Goal: Task Accomplishment & Management: Complete application form

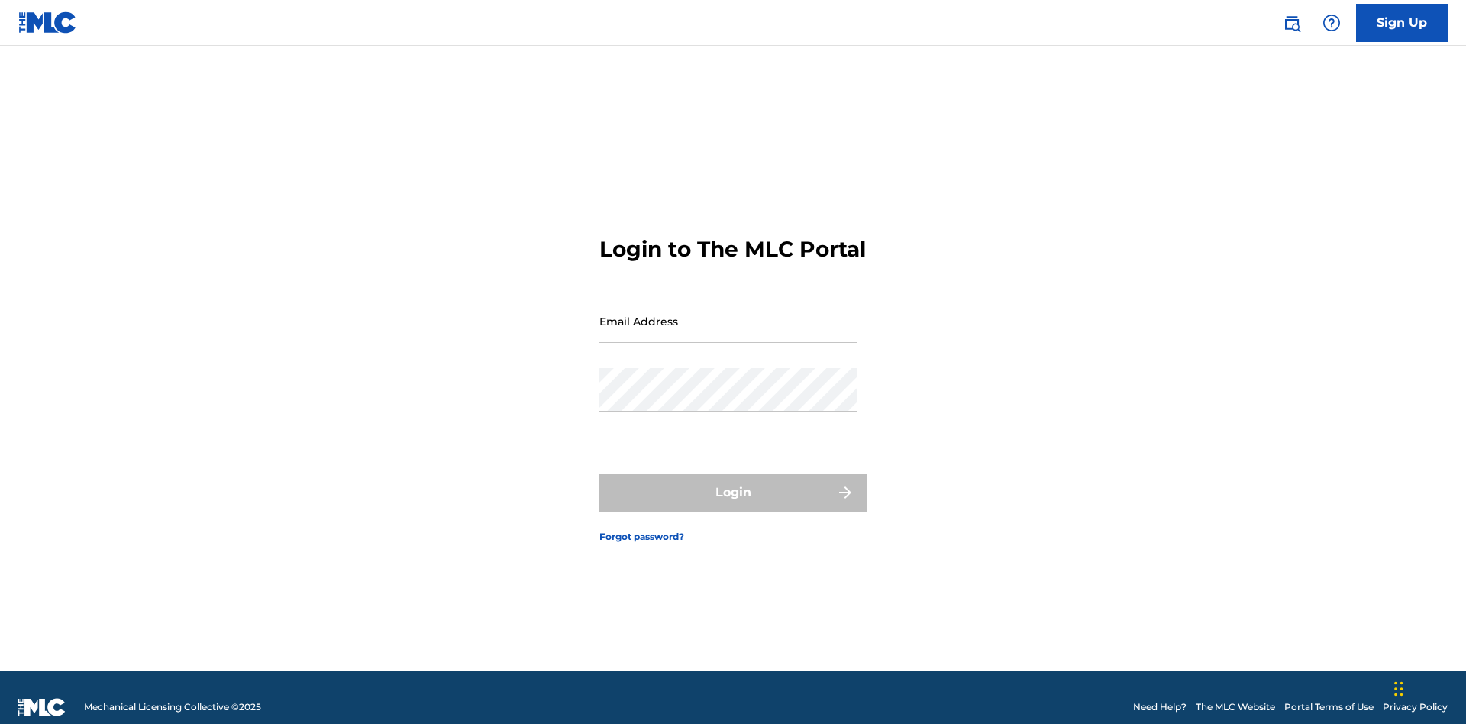
scroll to position [20, 0]
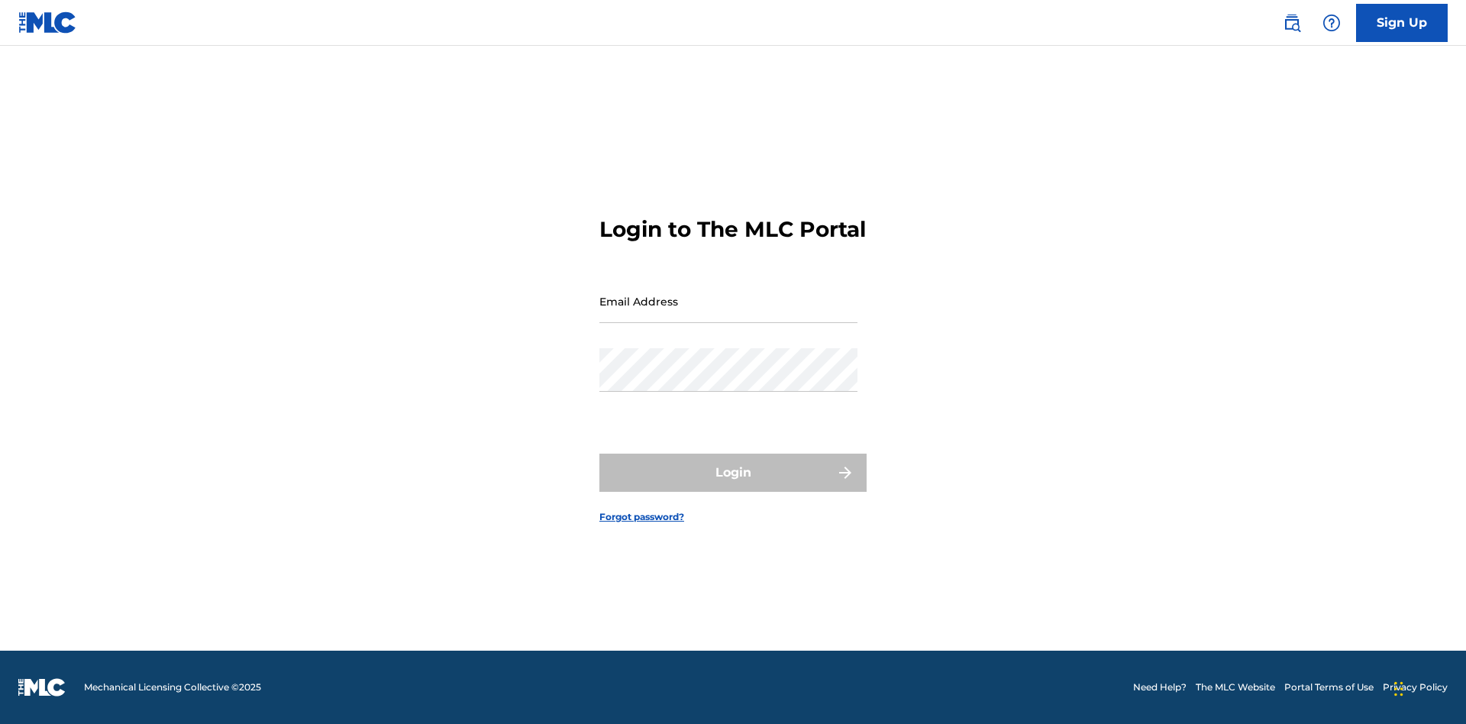
click at [728, 314] on input "Email Address" at bounding box center [728, 301] width 258 height 44
type input "Duke.McTesterson@gmail.com"
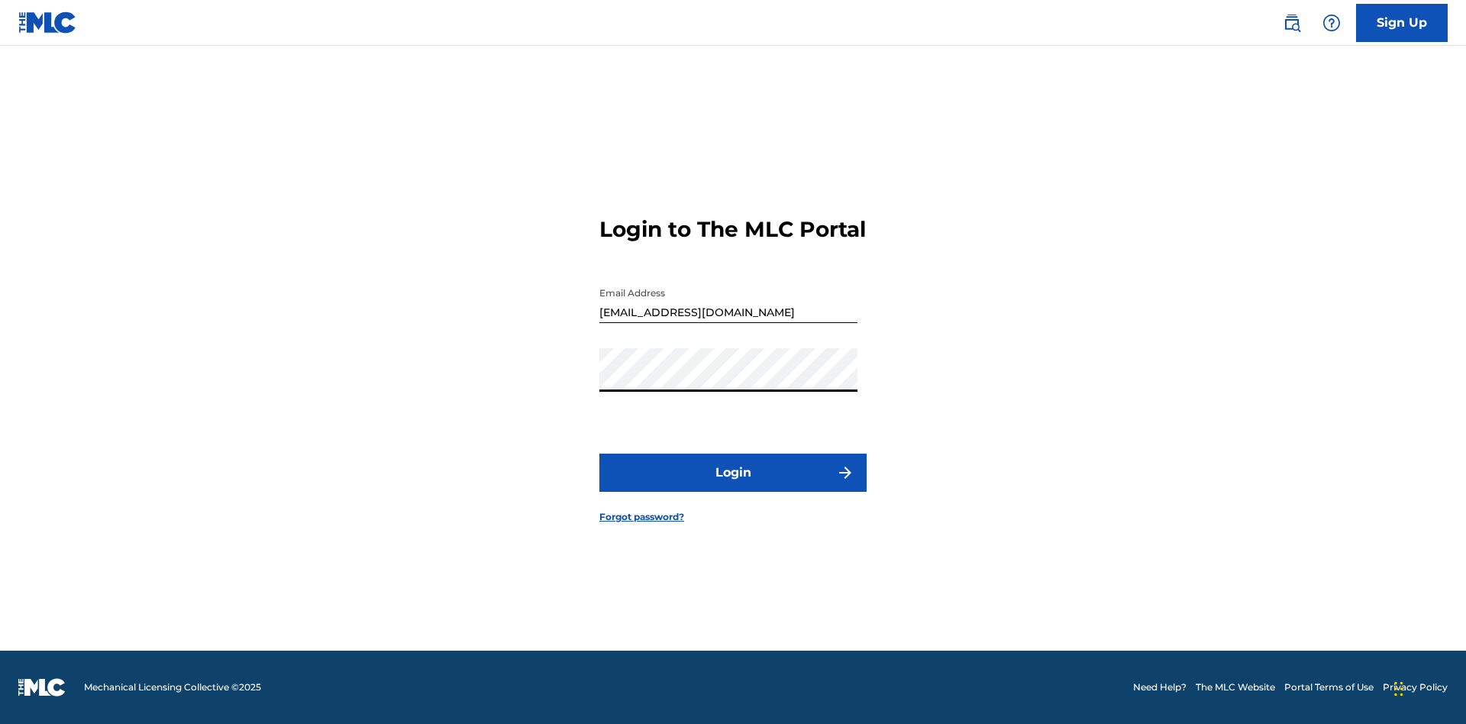
click at [733, 486] on button "Login" at bounding box center [732, 473] width 267 height 38
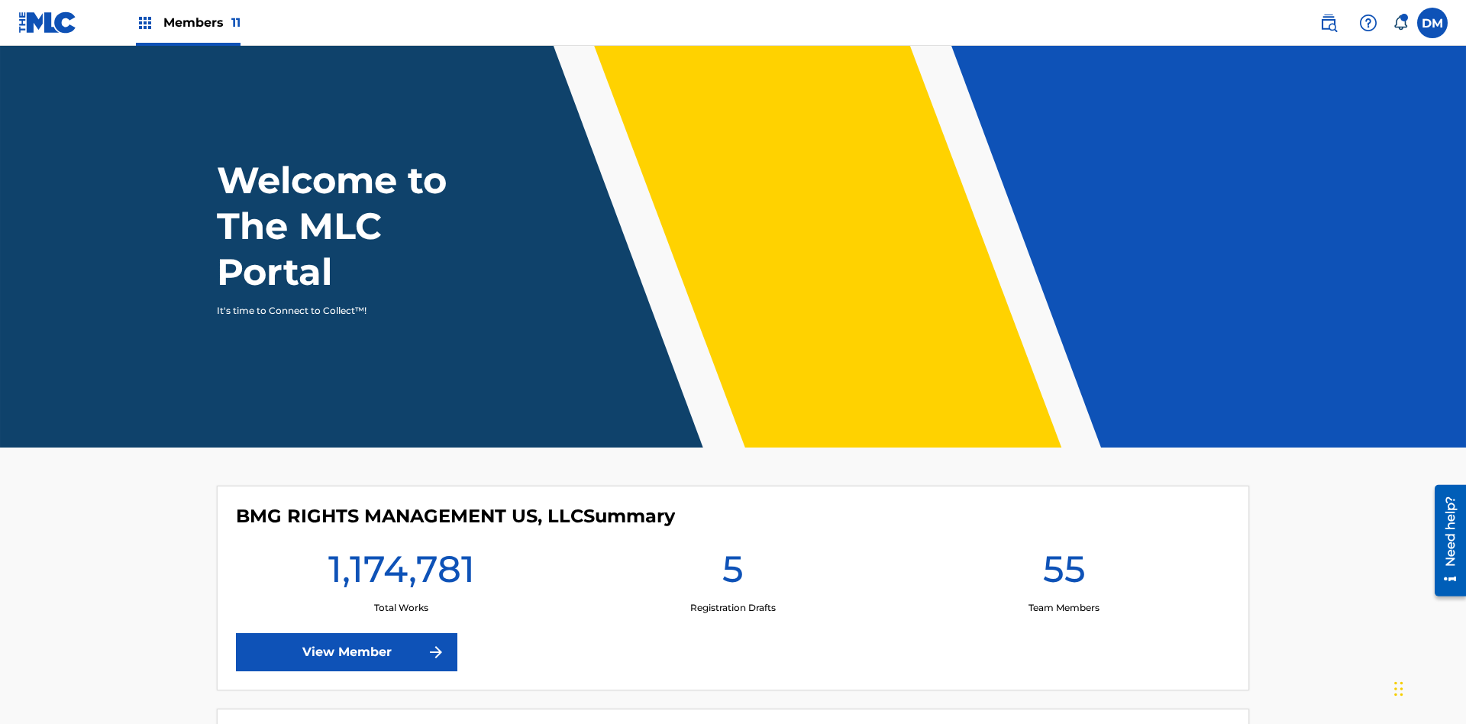
click at [188, 22] on span "Members 11" at bounding box center [201, 23] width 77 height 18
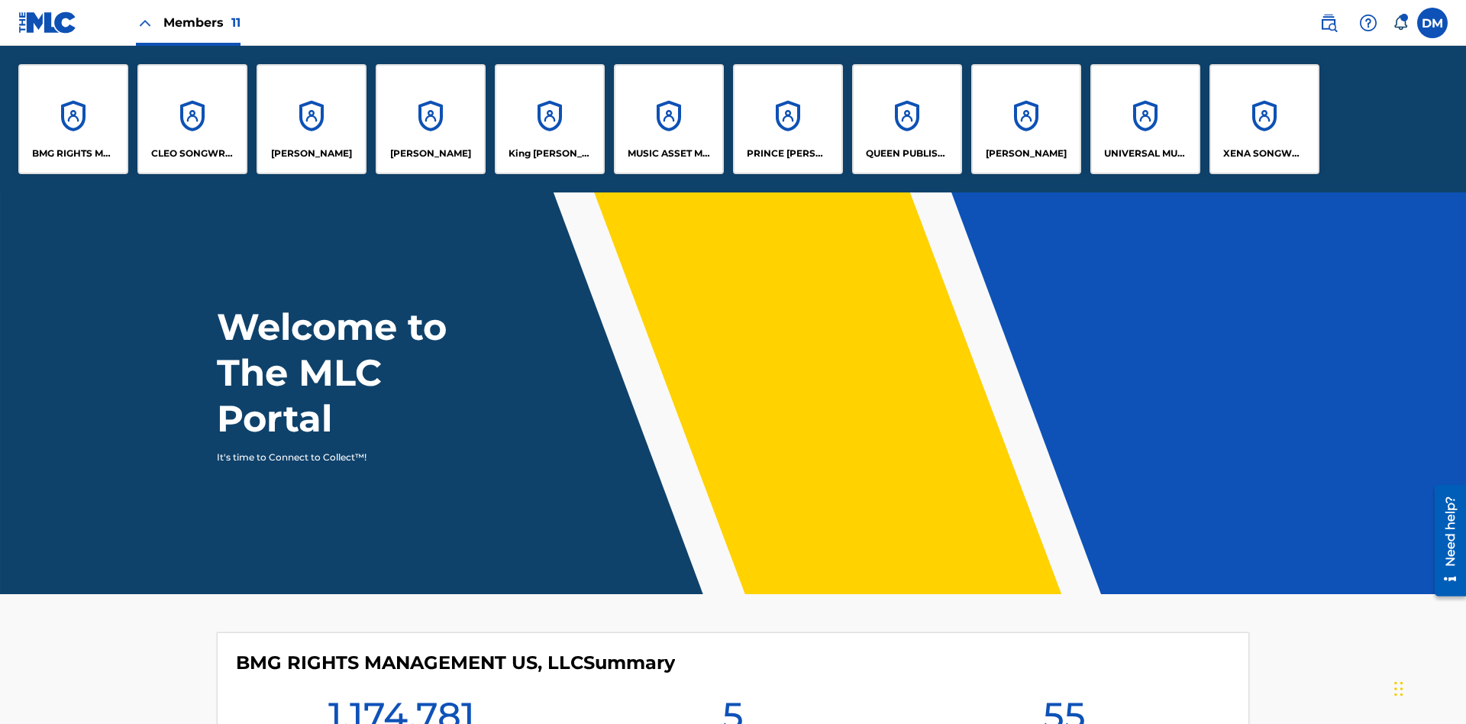
scroll to position [55, 0]
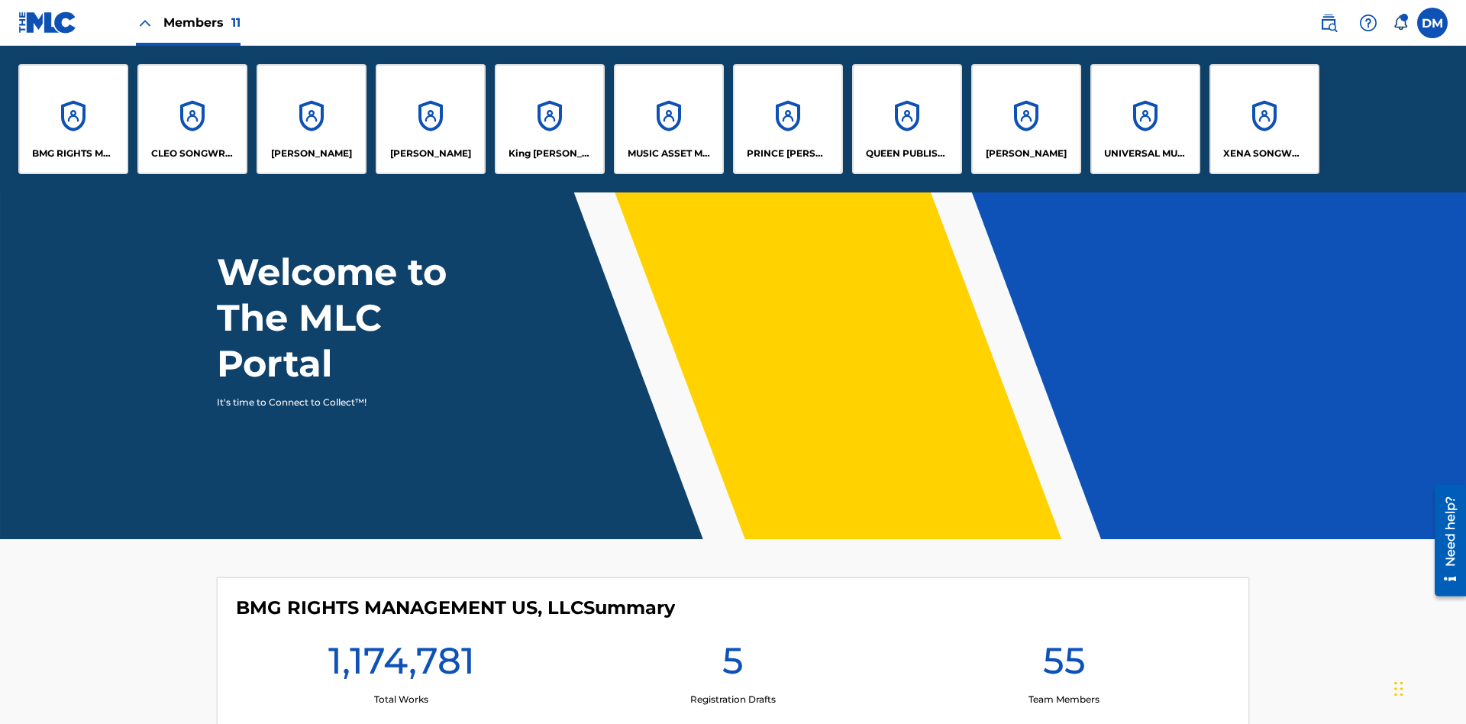
click at [1145, 153] on p "UNIVERSAL MUSIC PUB GROUP" at bounding box center [1145, 154] width 83 height 14
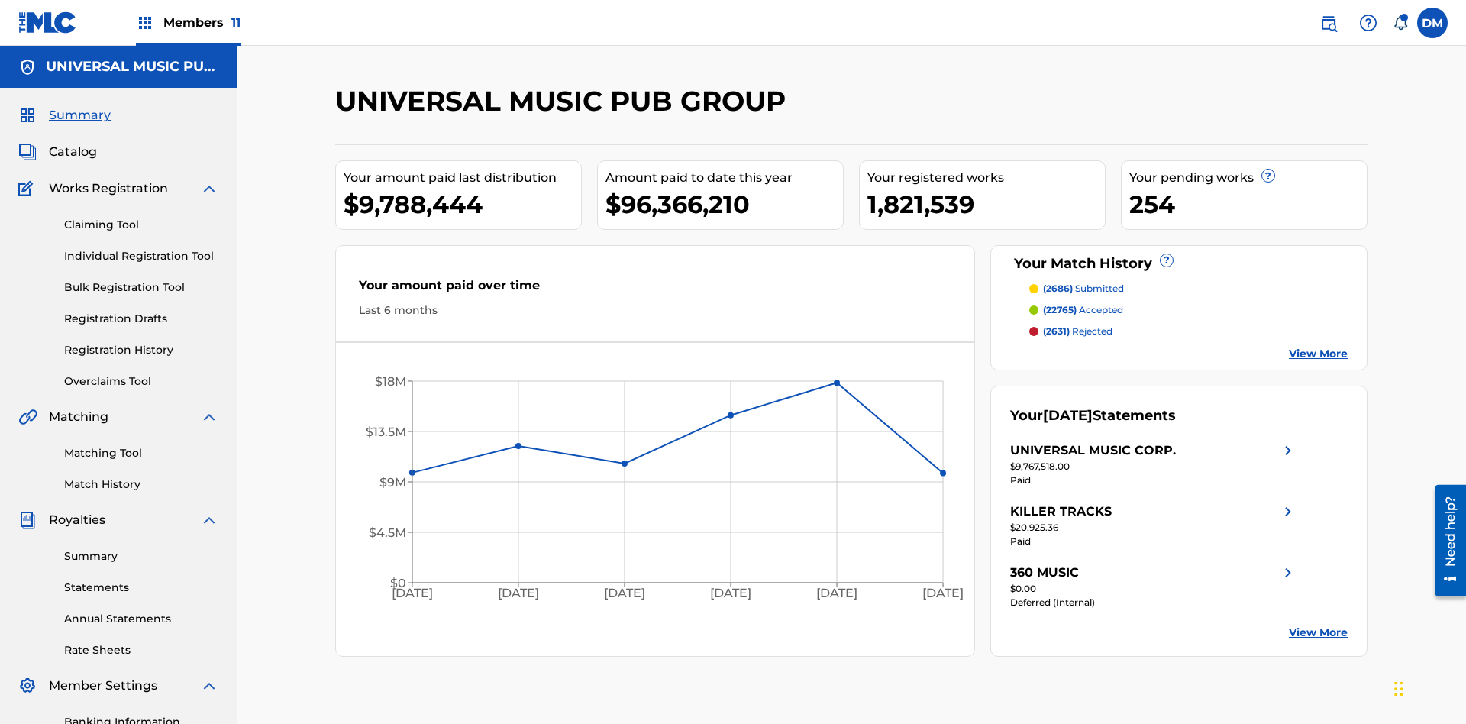
scroll to position [157, 0]
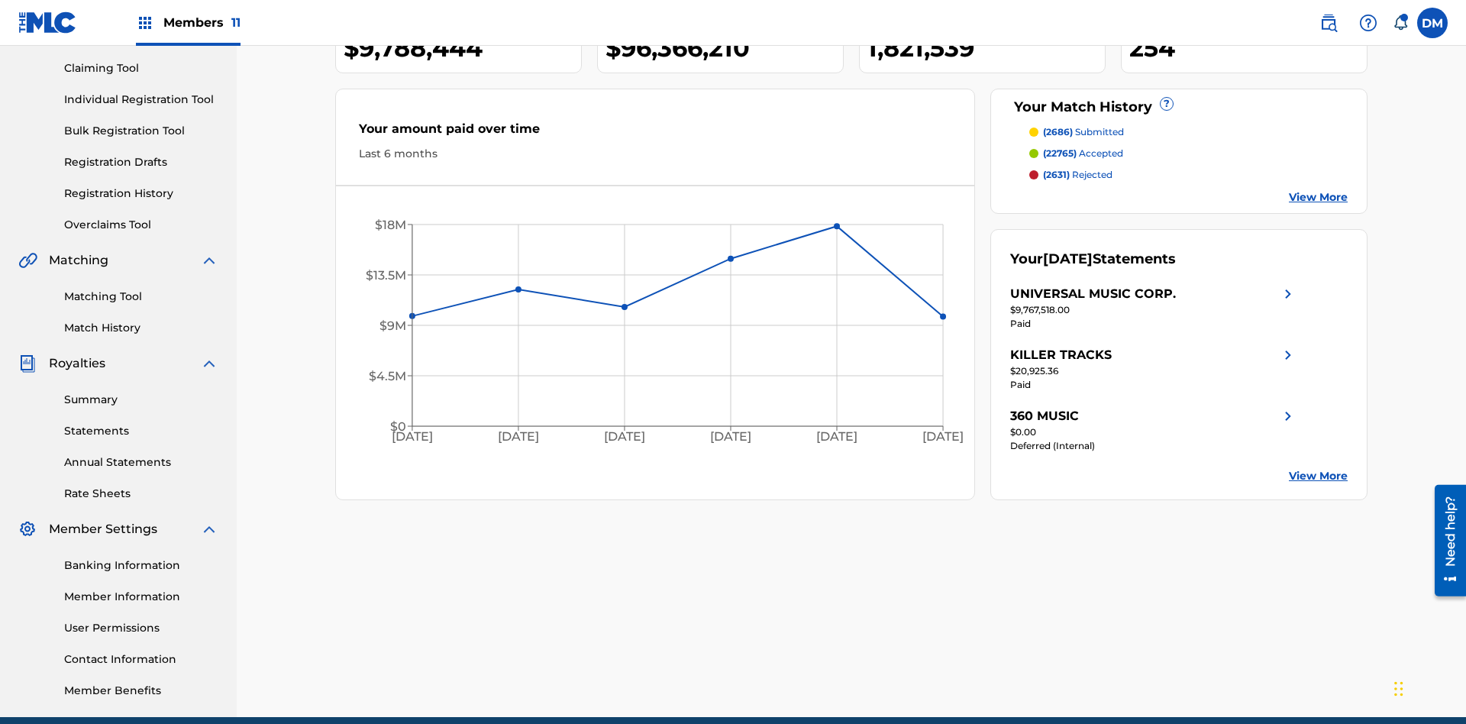
click at [141, 99] on link "Individual Registration Tool" at bounding box center [141, 100] width 154 height 16
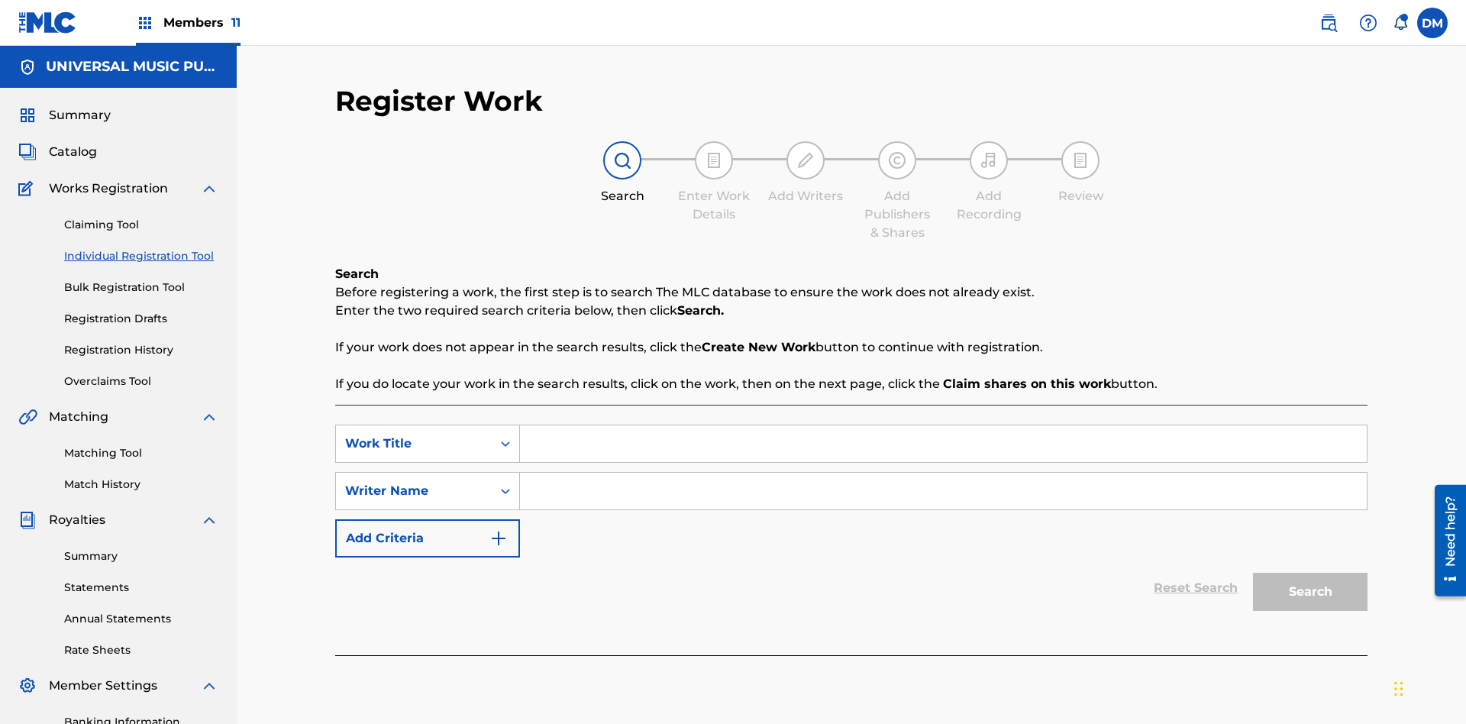
scroll to position [223, 0]
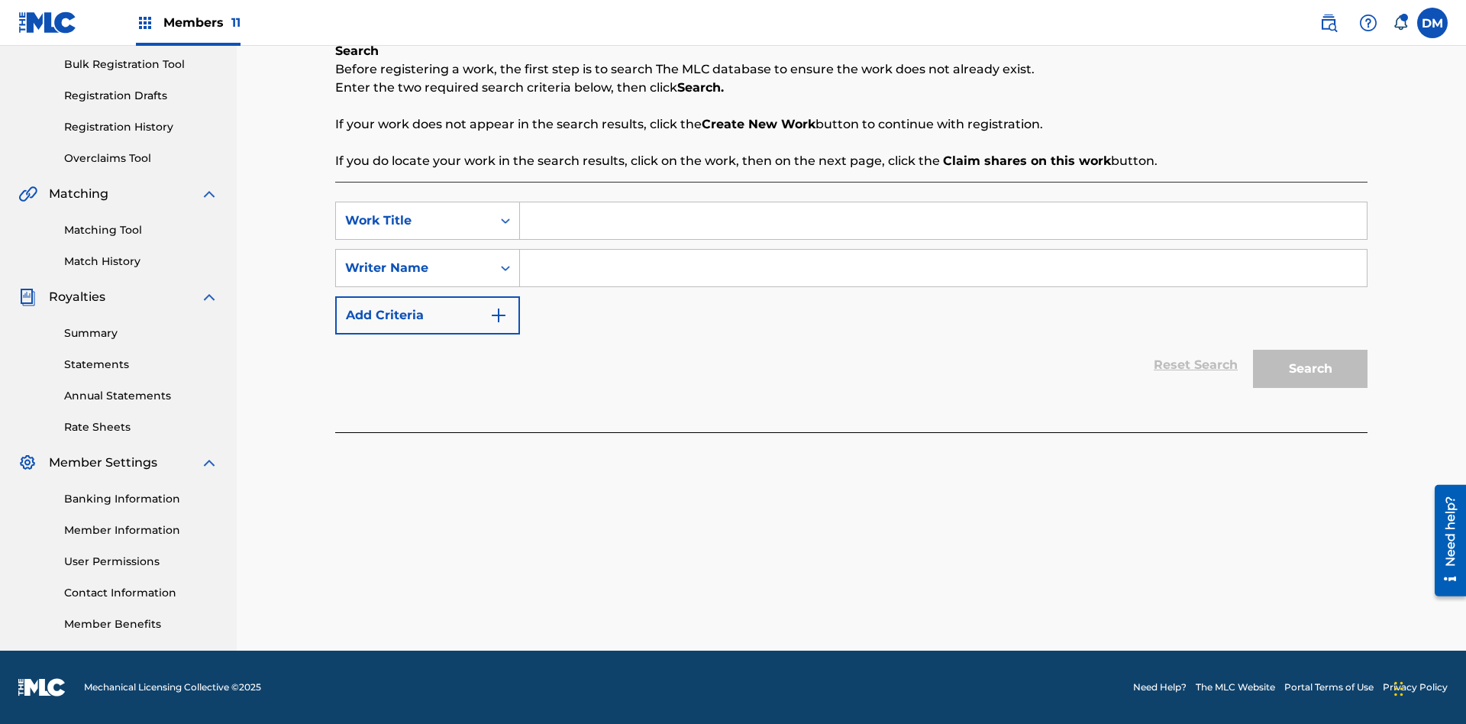
click at [943, 221] on input "Search Form" at bounding box center [943, 220] width 847 height 37
type input "Draft Saved At Work Details Page"
click at [943, 268] on input "Search Form" at bounding box center [943, 268] width 847 height 37
type input "QWERTYUIOP"
click at [1310, 369] on button "Search" at bounding box center [1310, 369] width 115 height 38
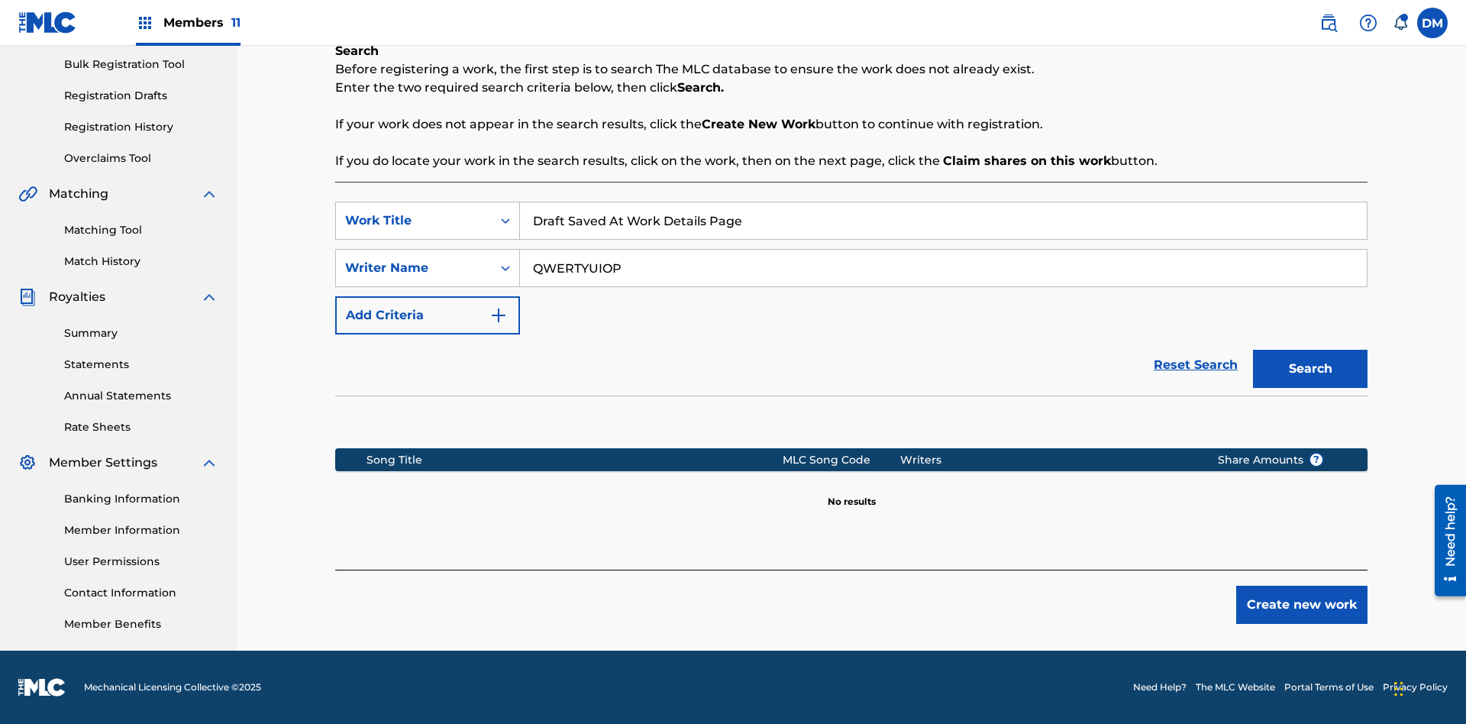
click at [1302, 605] on button "Create new work" at bounding box center [1301, 605] width 131 height 38
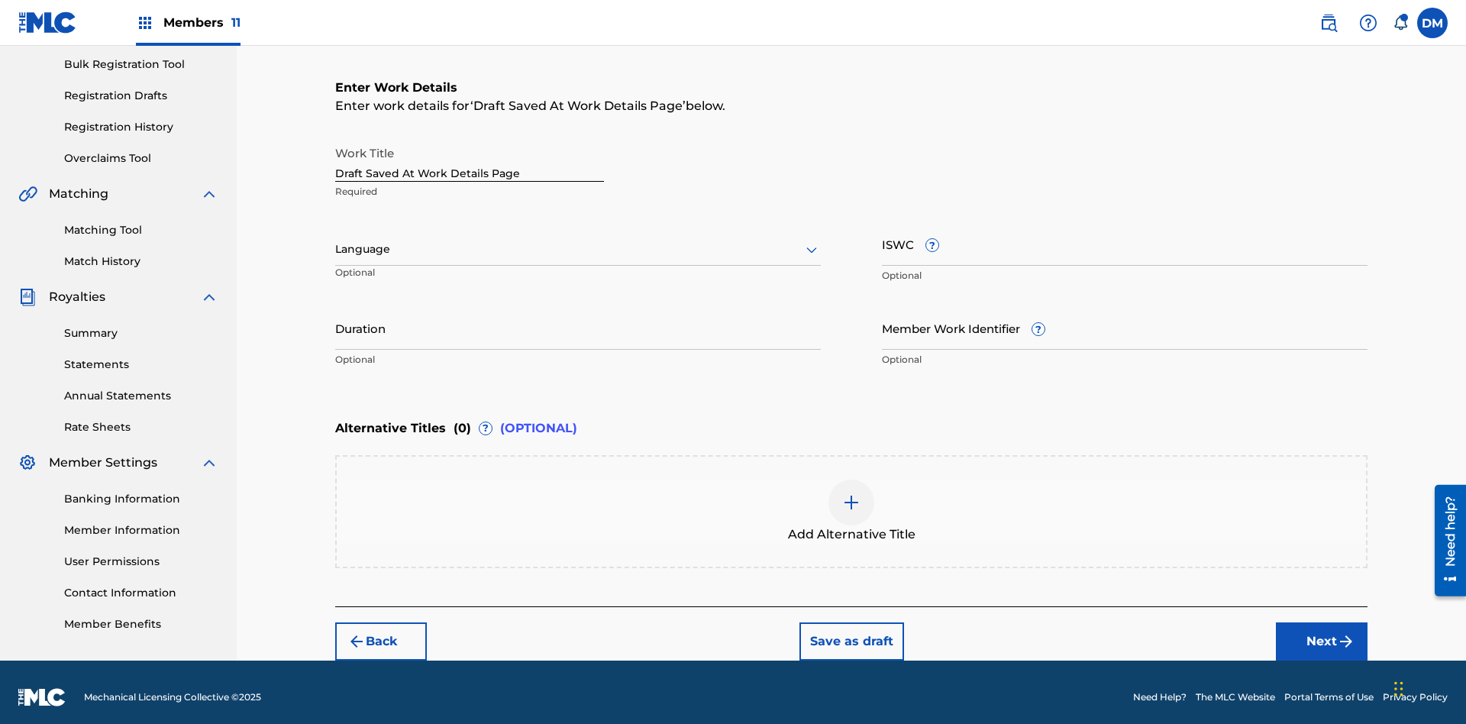
scroll to position [233, 0]
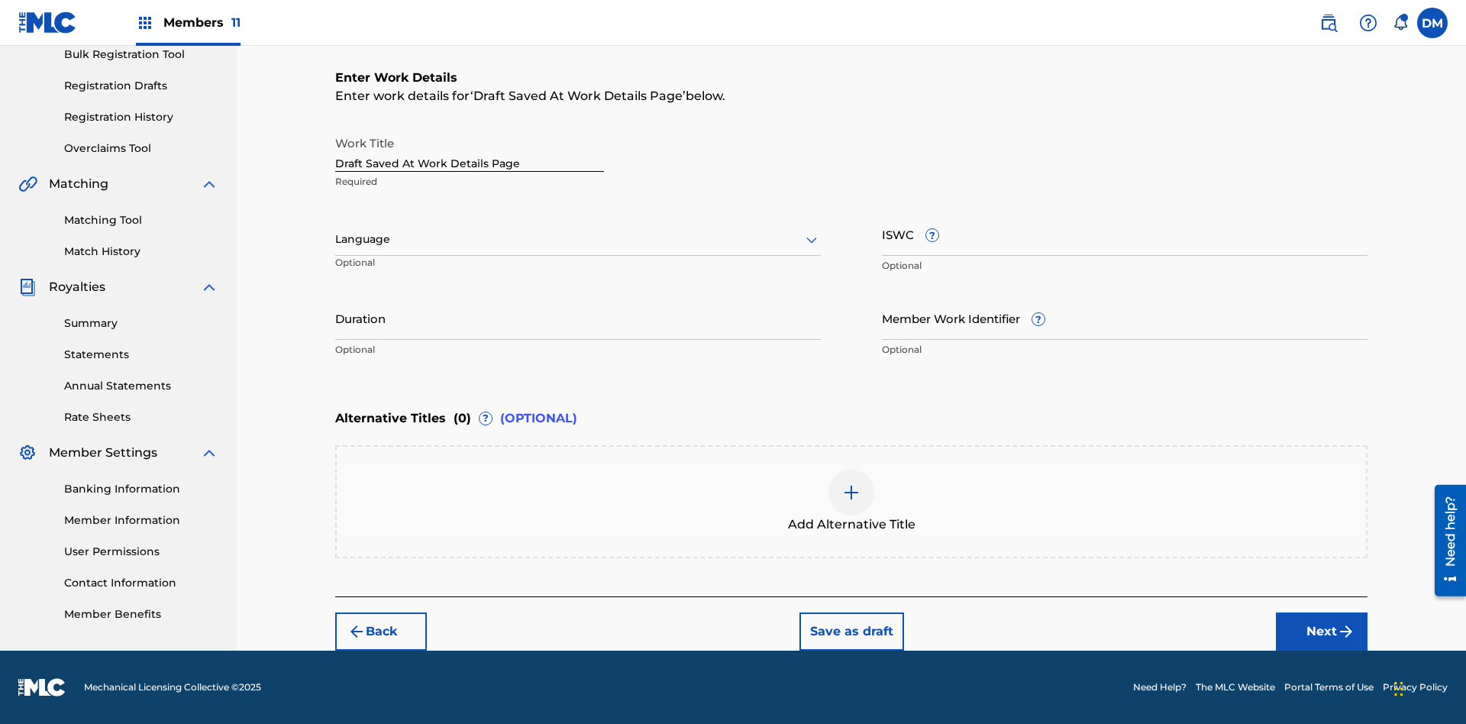
click at [578, 318] on input "Duration" at bounding box center [578, 318] width 486 height 44
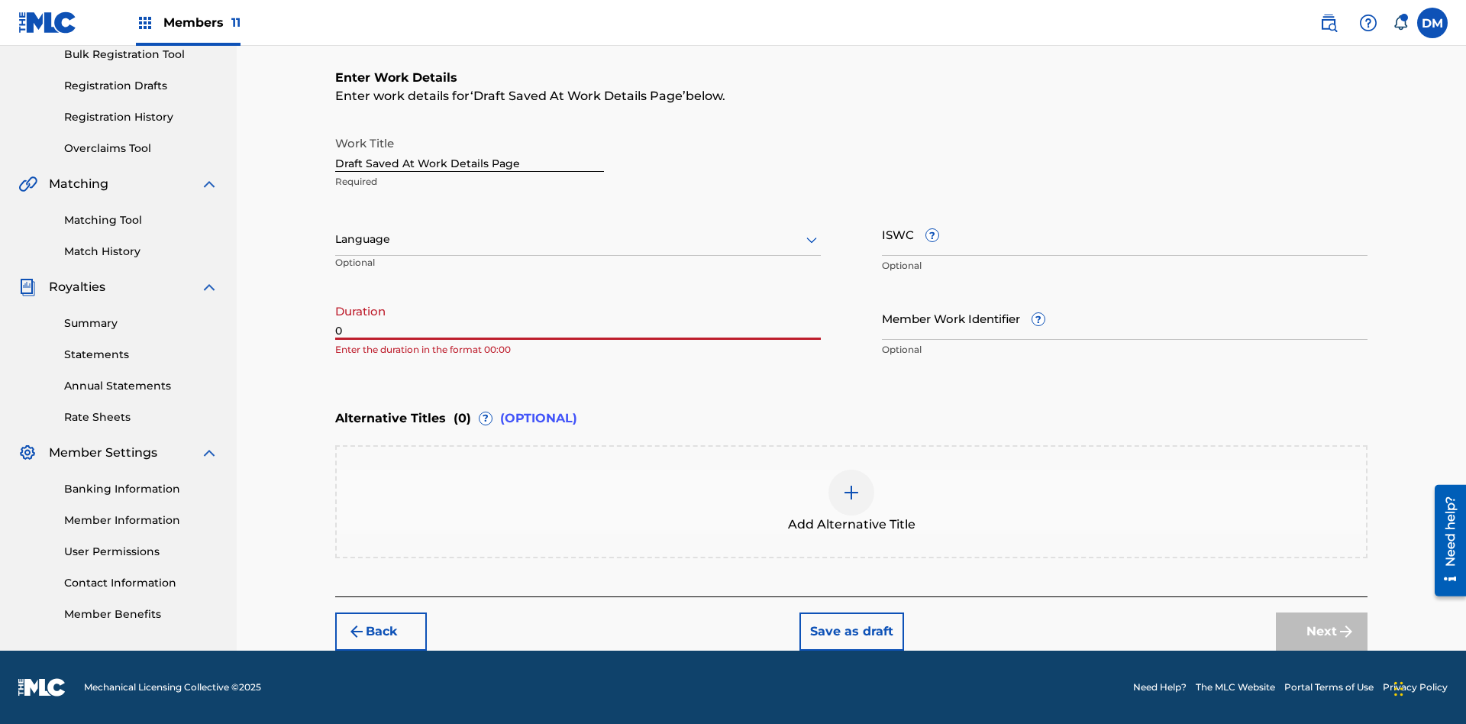
click at [578, 318] on input "0" at bounding box center [578, 318] width 486 height 44
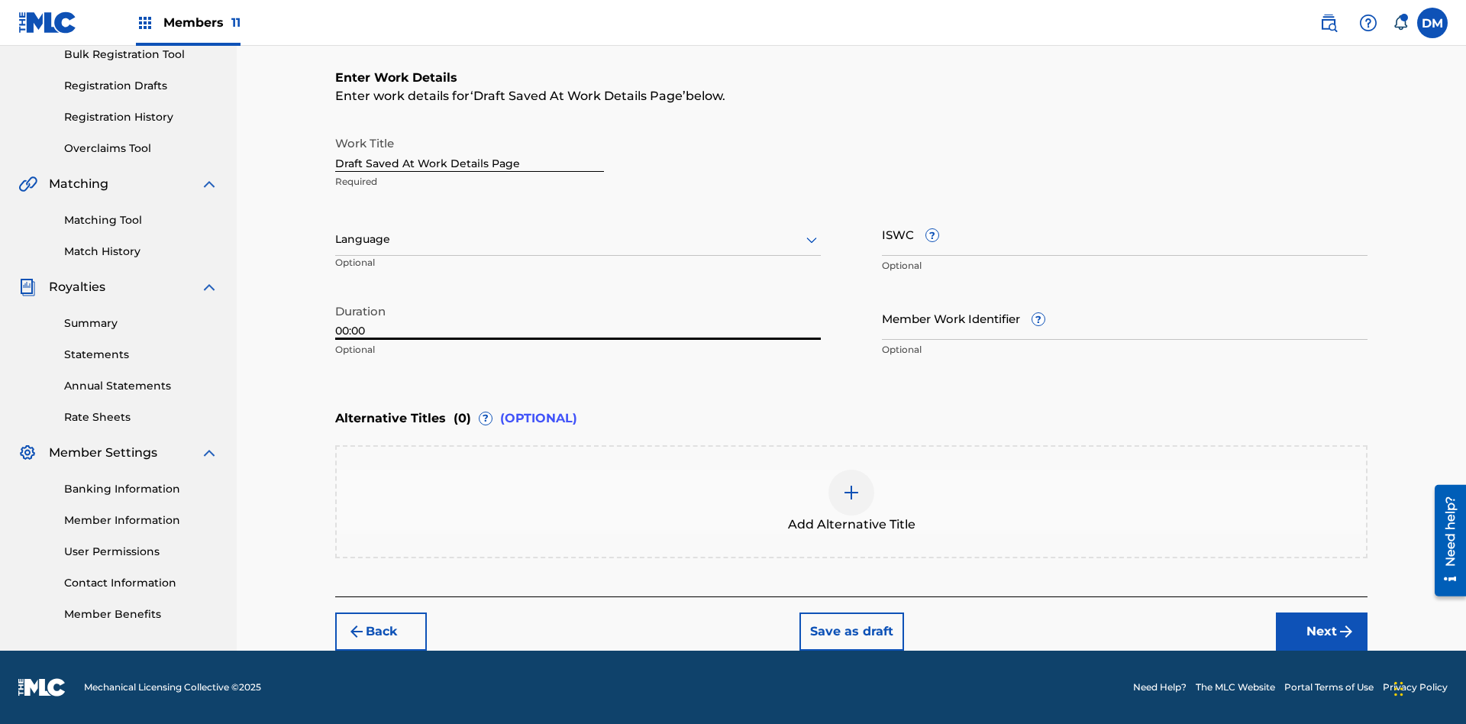
type input "00:00"
click at [812, 240] on icon at bounding box center [812, 240] width 18 height 18
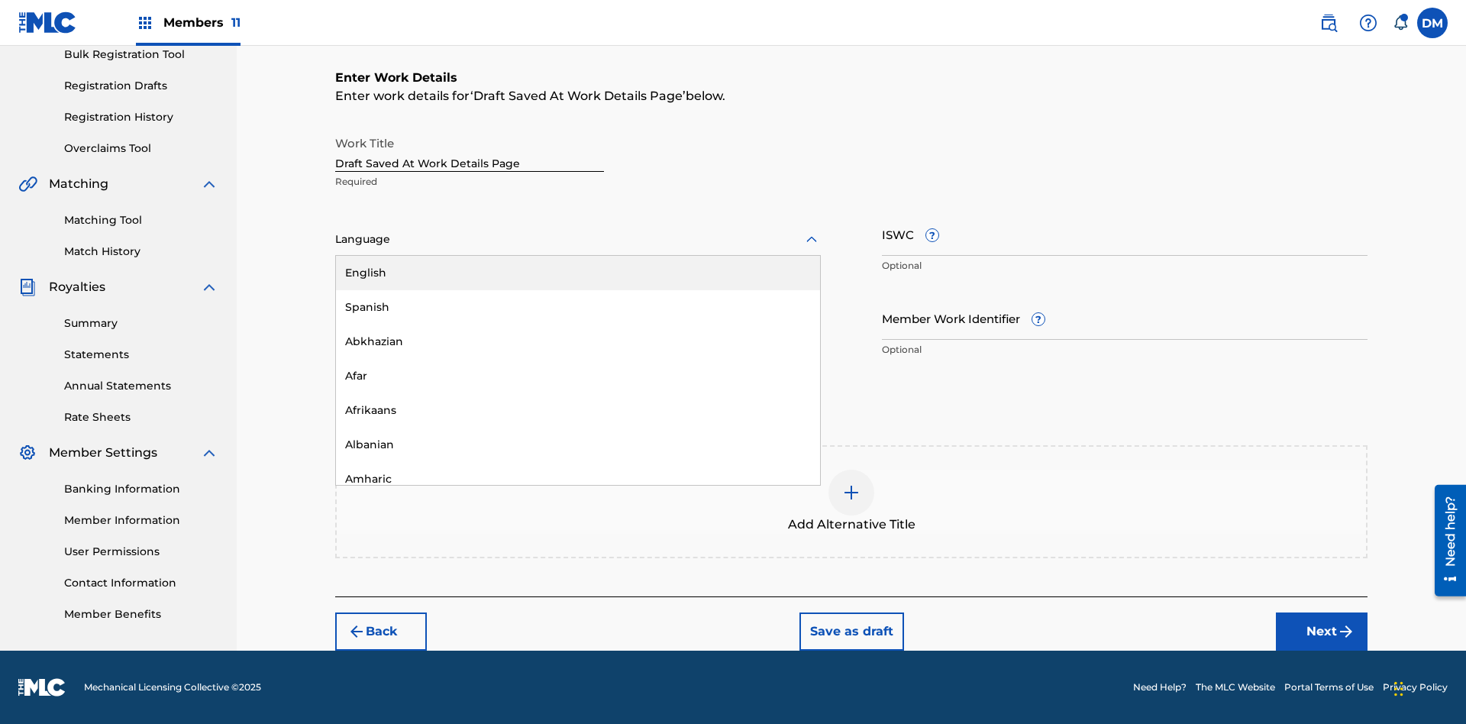
click at [578, 376] on div "Afar" at bounding box center [578, 376] width 484 height 34
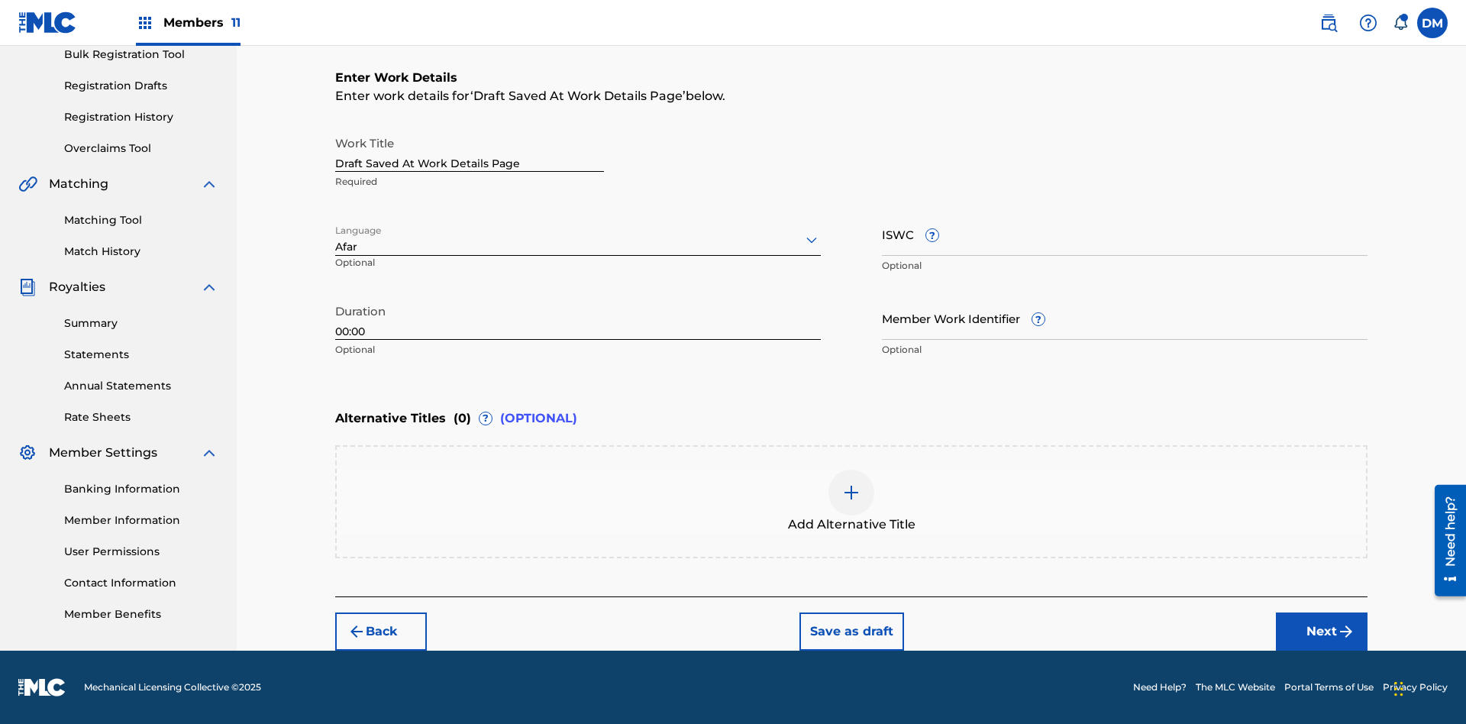
click at [1125, 318] on input "Member Work Identifier ?" at bounding box center [1125, 318] width 486 height 44
type input "2025.08.22.04"
click at [1125, 234] on input "ISWC ?" at bounding box center [1125, 234] width 486 height 44
type input "T-123.456.789-4"
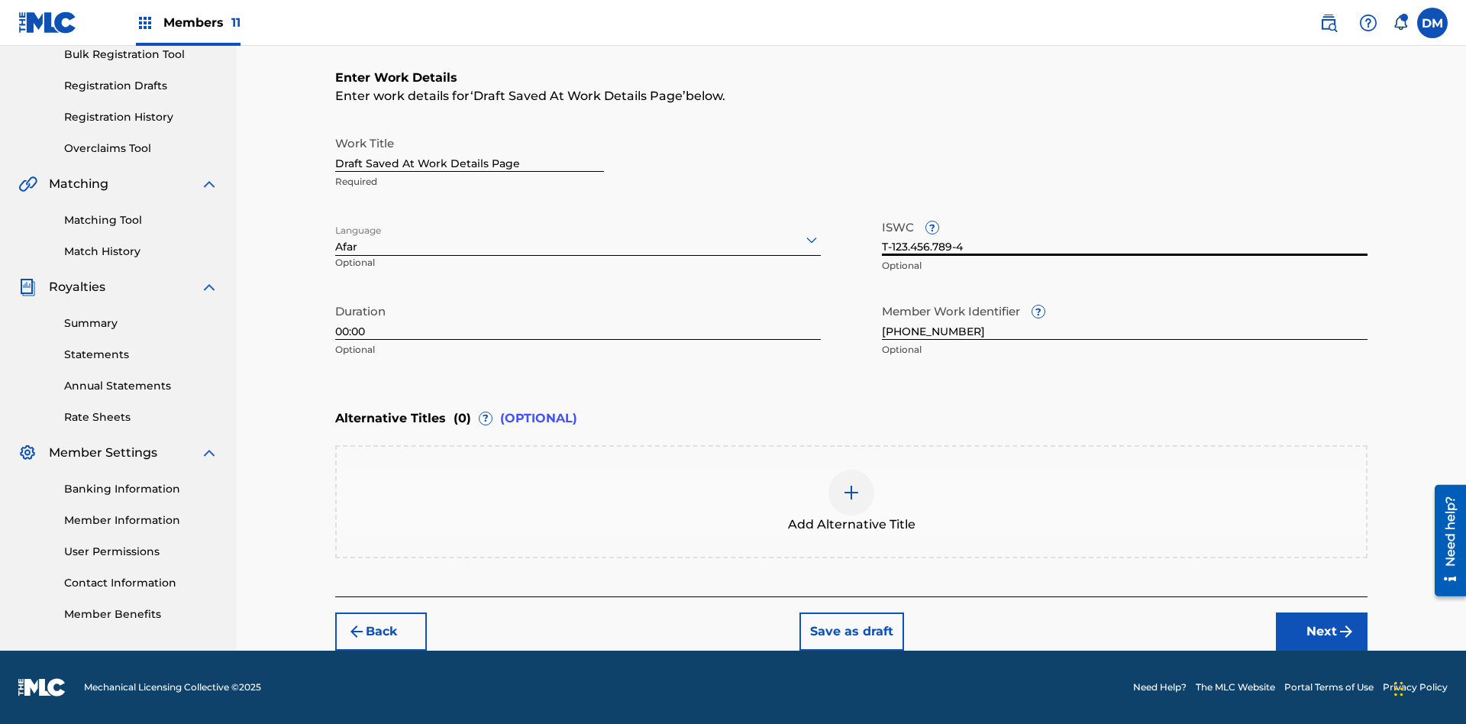
click at [851, 501] on img at bounding box center [851, 492] width 18 height 18
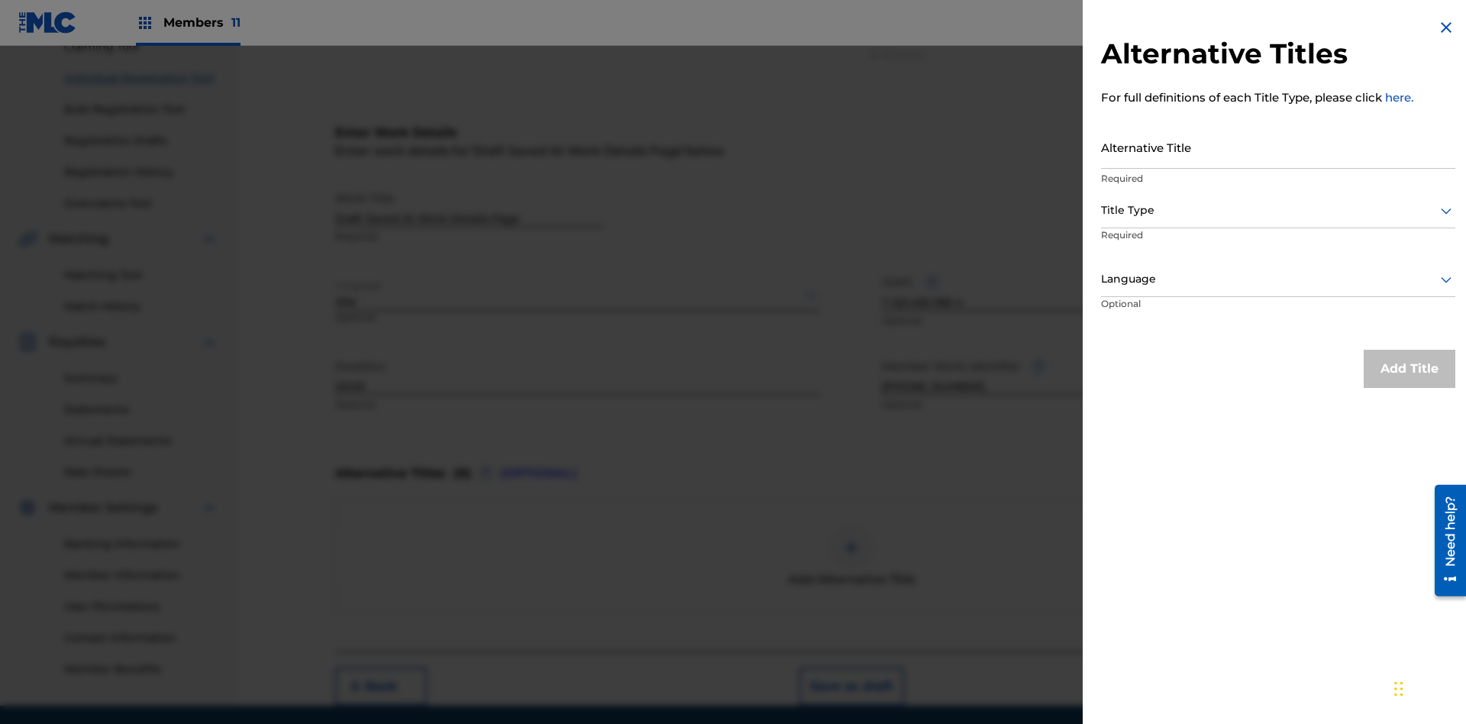
scroll to position [211, 0]
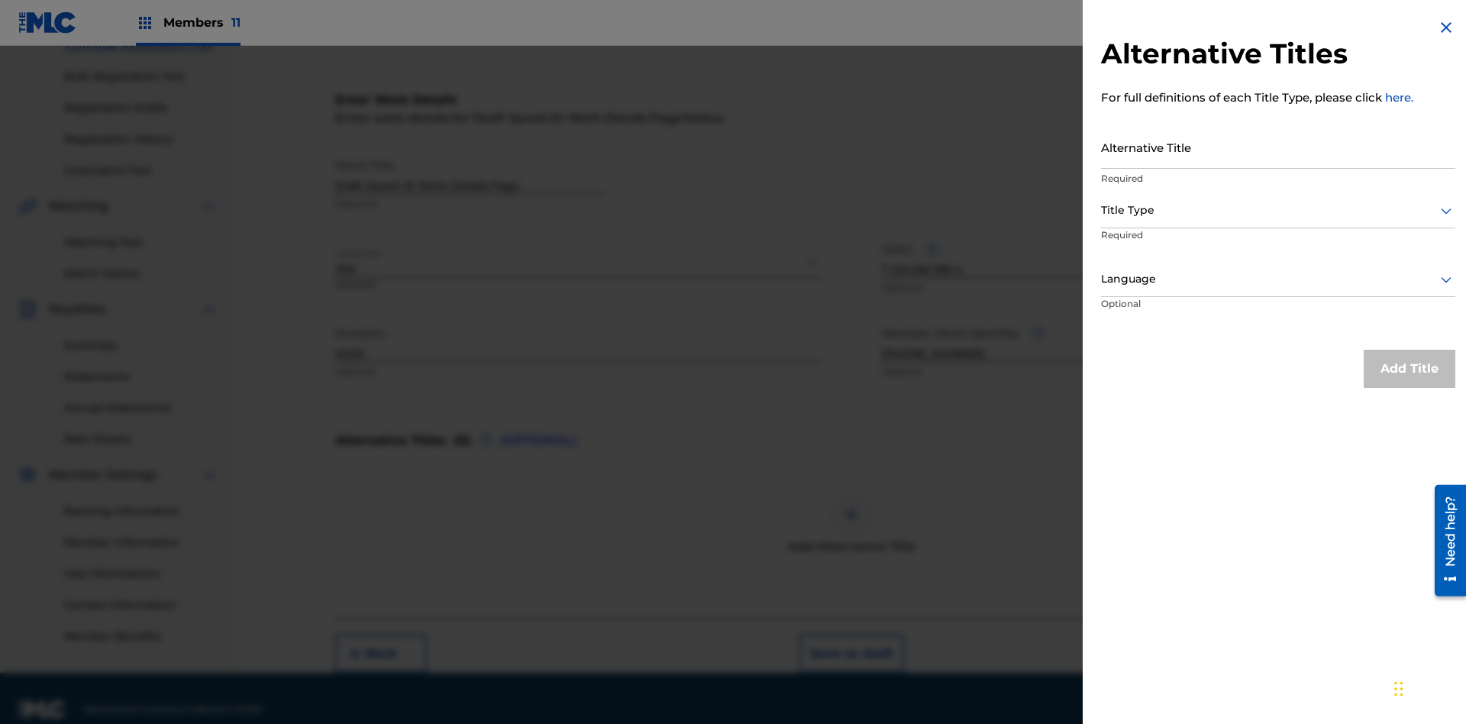
click at [1278, 147] on input "Alternative Title" at bounding box center [1278, 147] width 354 height 44
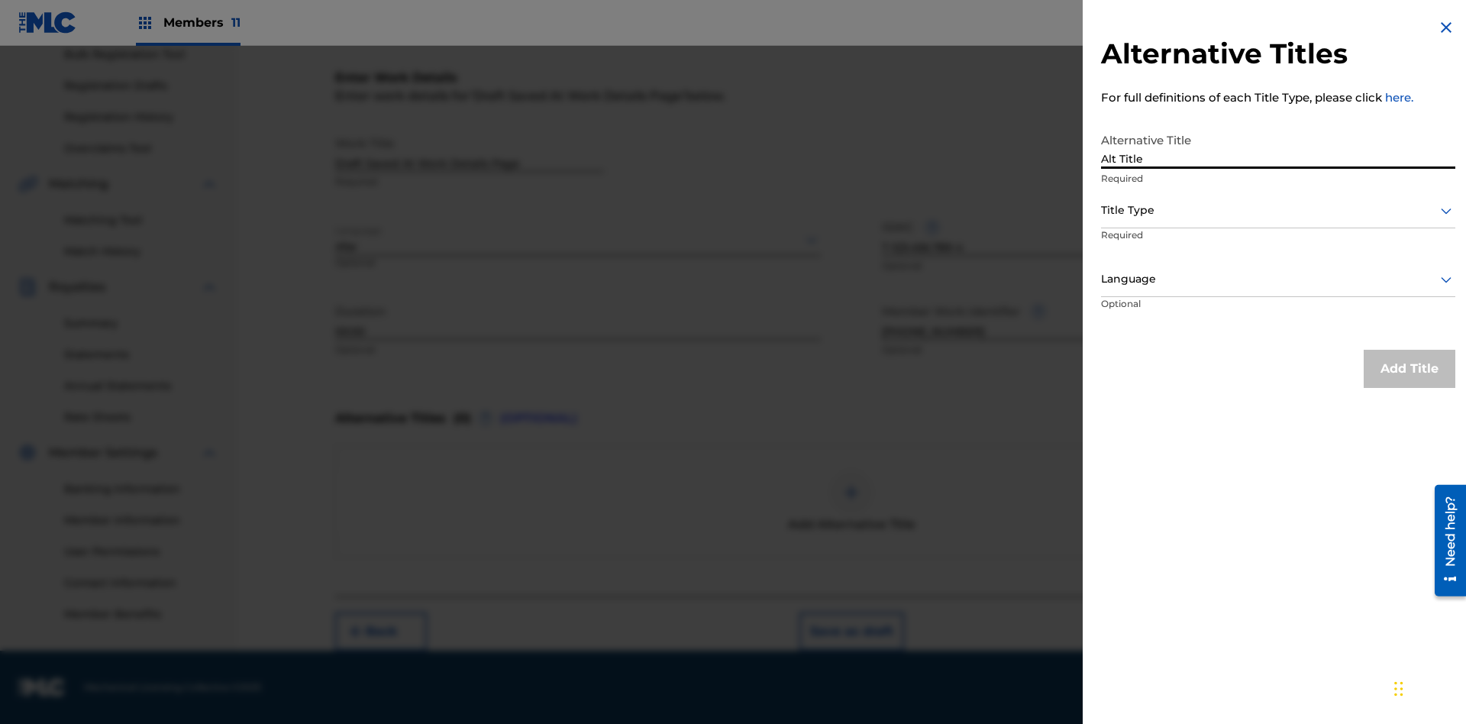
type input "Alt Title"
click at [1278, 210] on div at bounding box center [1278, 210] width 354 height 19
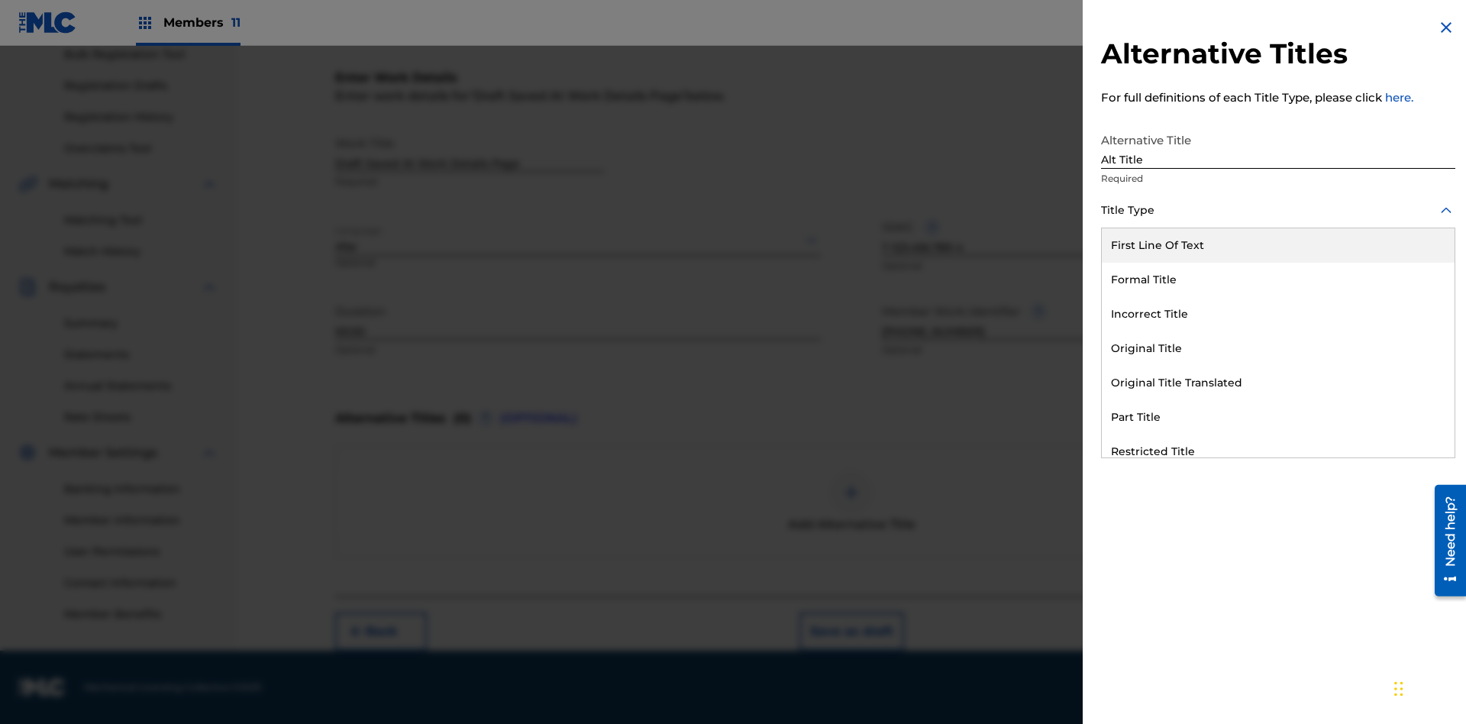
click at [1278, 348] on div "Original Title" at bounding box center [1278, 348] width 353 height 34
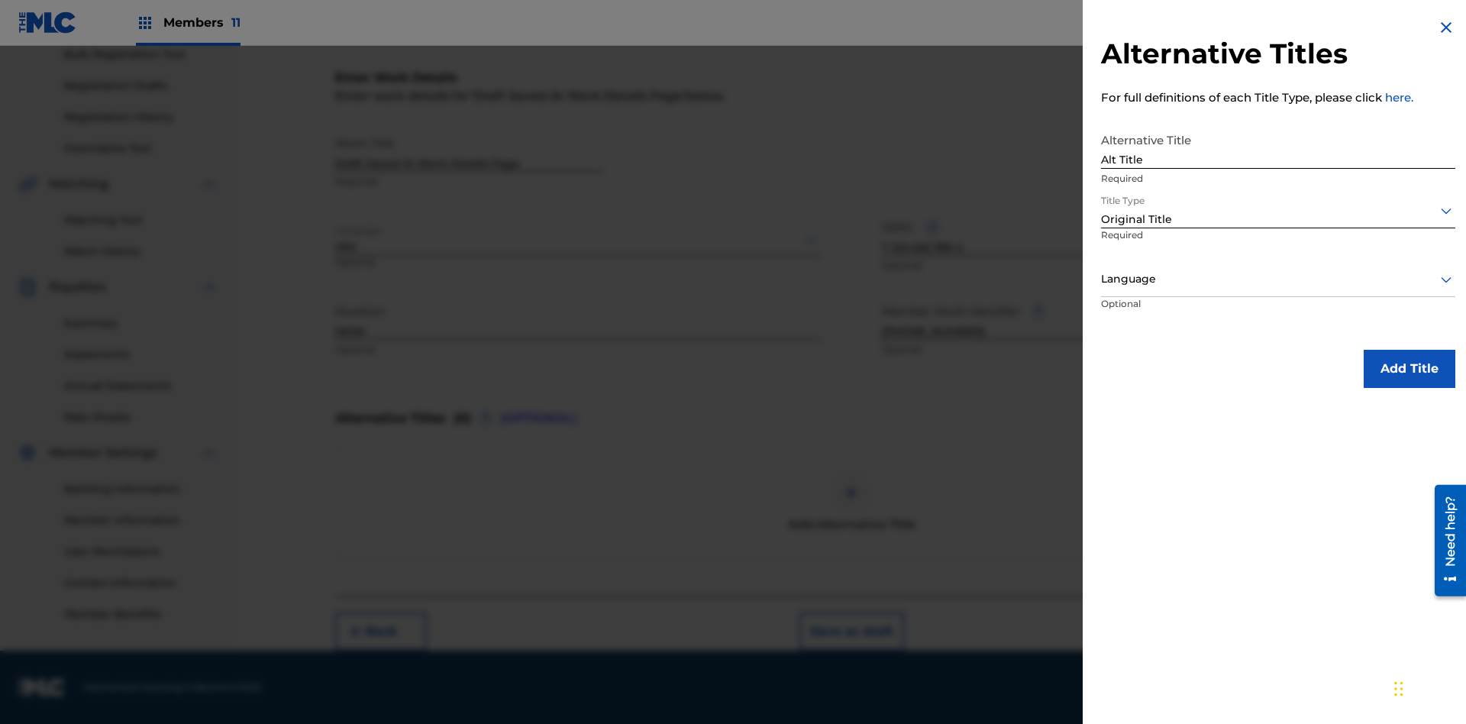
click at [1278, 279] on div at bounding box center [1278, 279] width 354 height 19
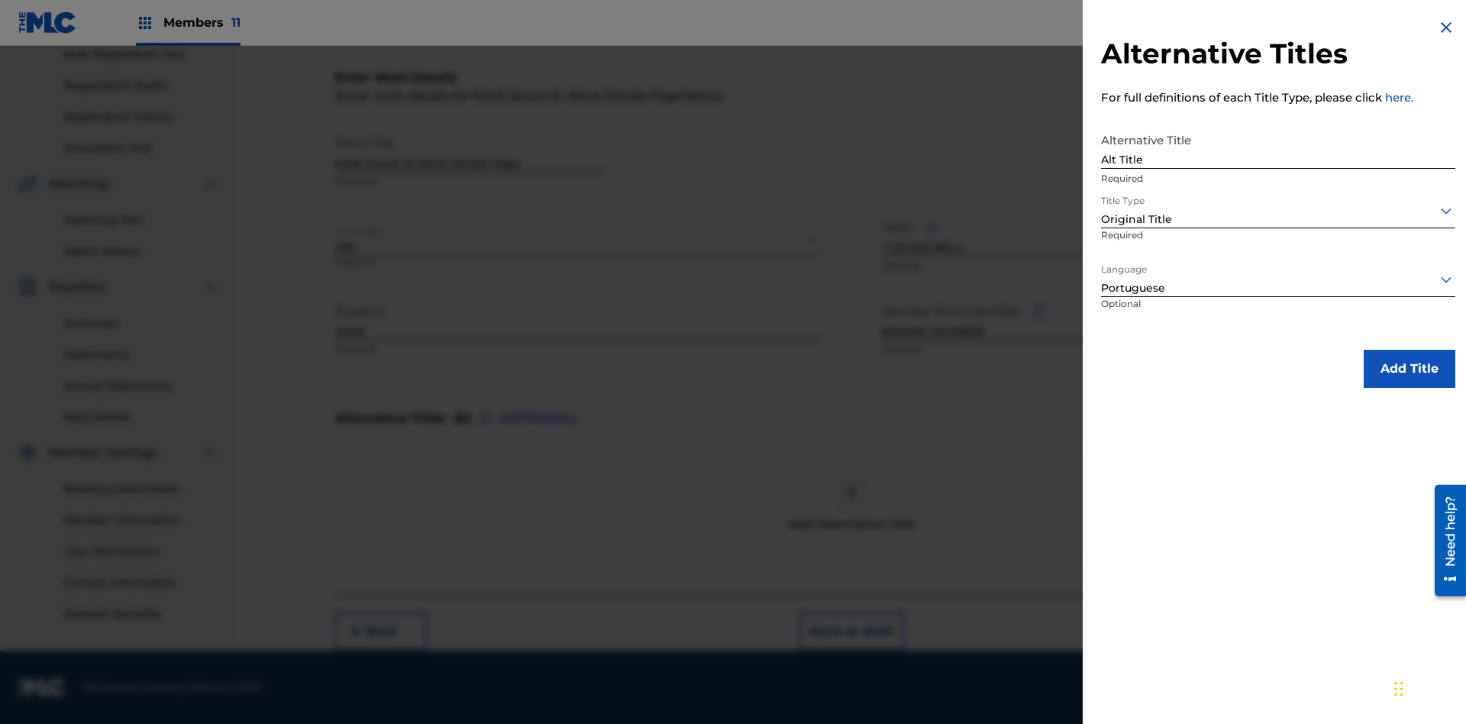
click at [1410, 368] on button "Add Title" at bounding box center [1410, 369] width 92 height 38
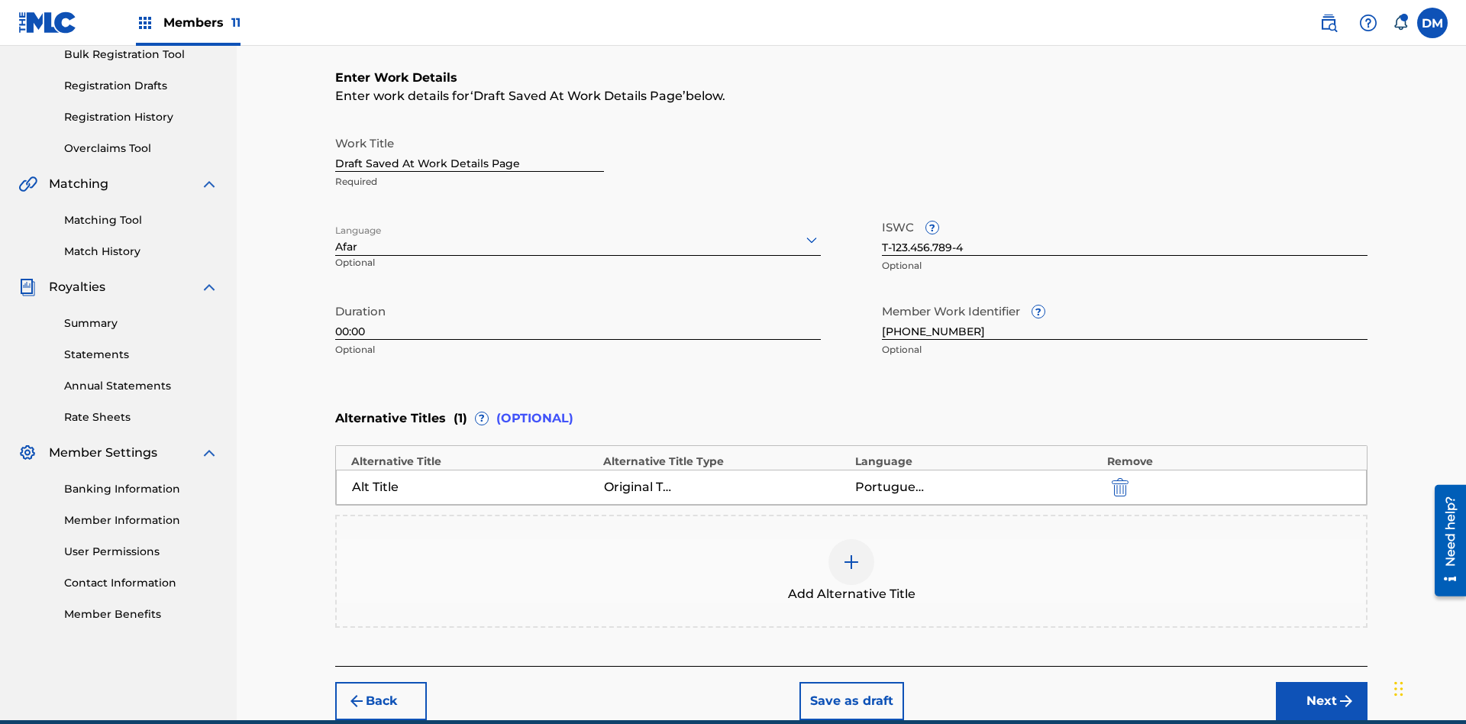
click at [851, 682] on button "Save as draft" at bounding box center [851, 701] width 105 height 38
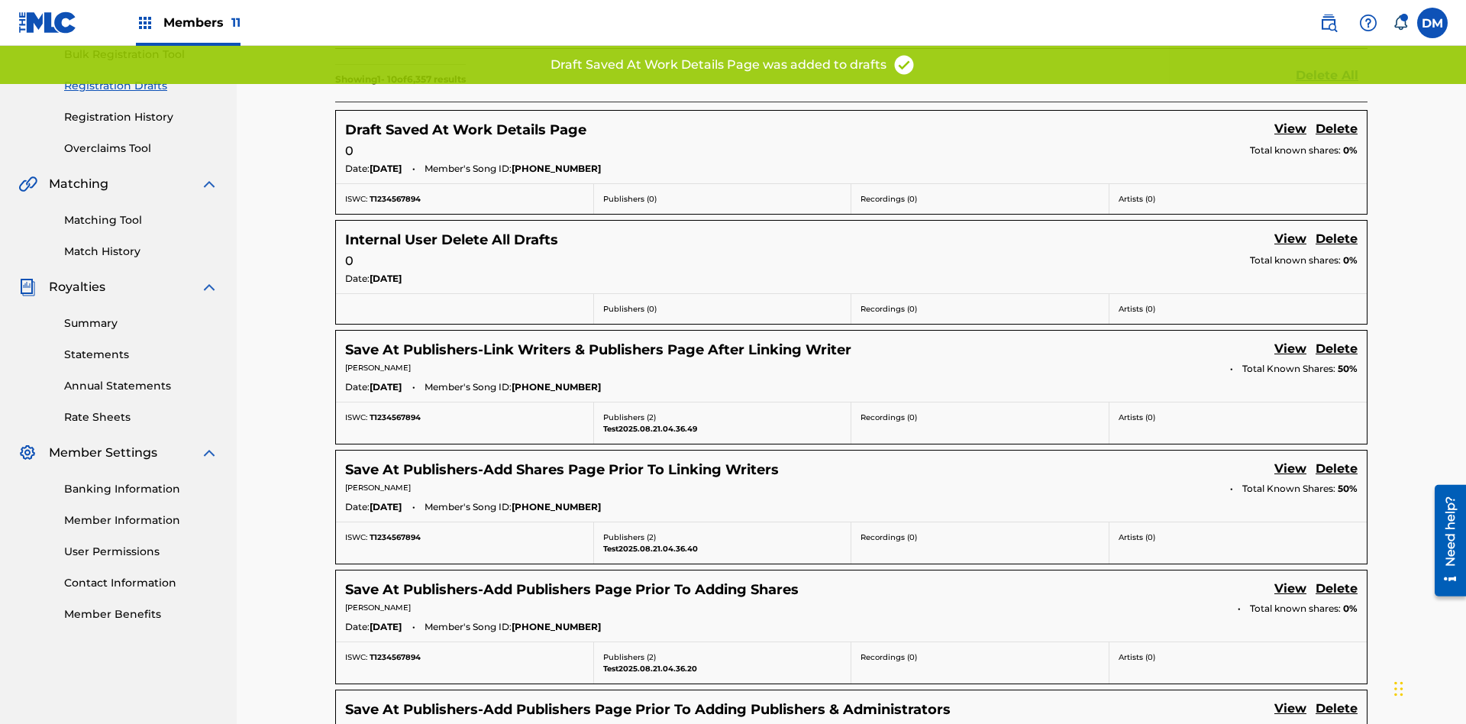
click at [1290, 120] on link "View" at bounding box center [1290, 130] width 32 height 21
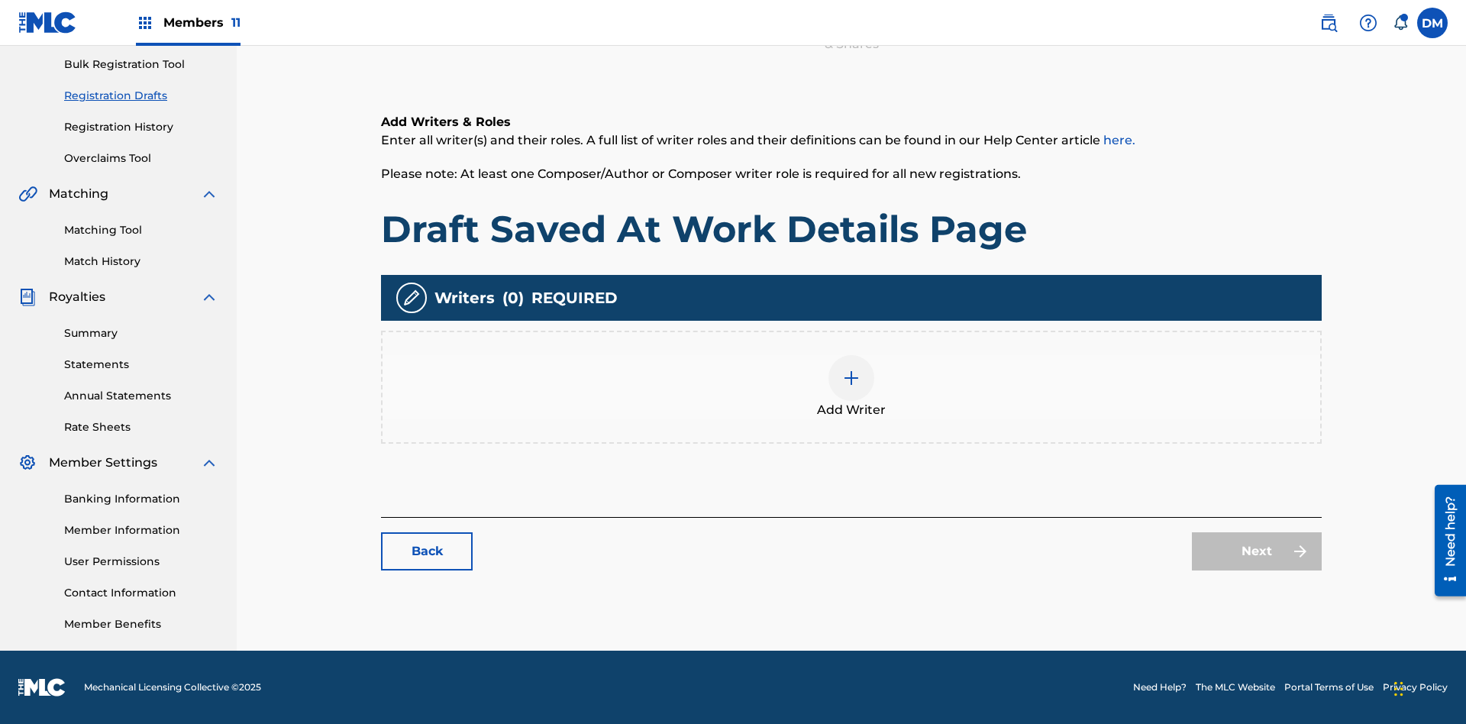
click at [842, 386] on img at bounding box center [851, 378] width 18 height 18
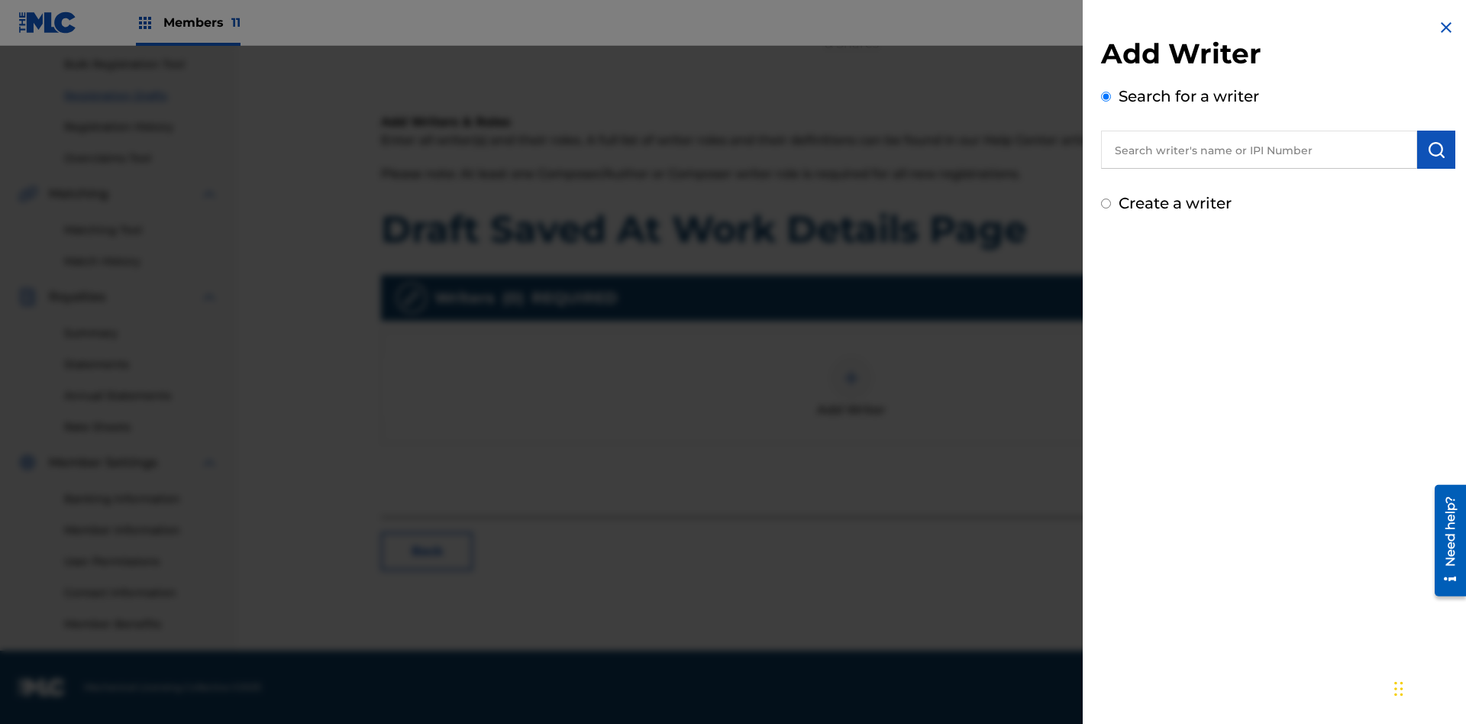
click at [1259, 150] on input "text" at bounding box center [1259, 150] width 316 height 38
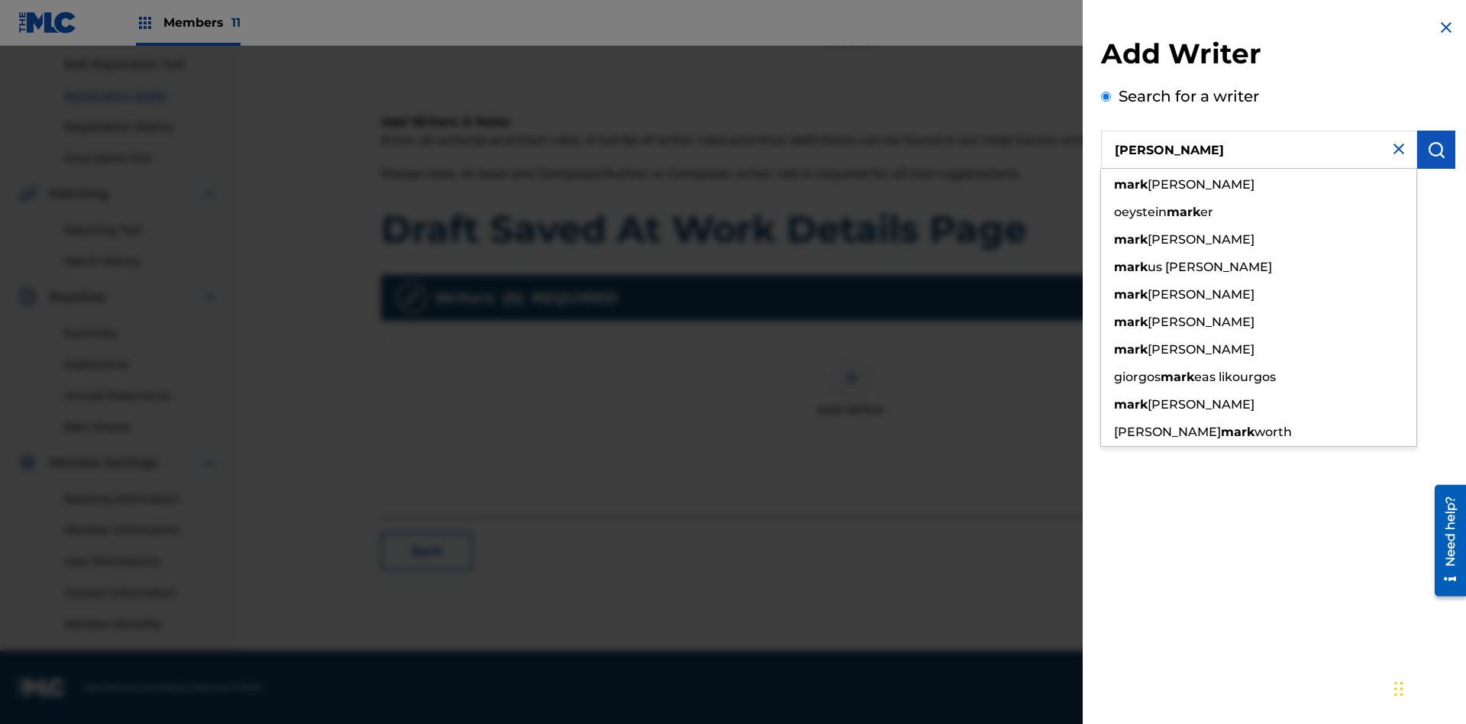
click at [1436, 150] on img "submit" at bounding box center [1436, 149] width 18 height 18
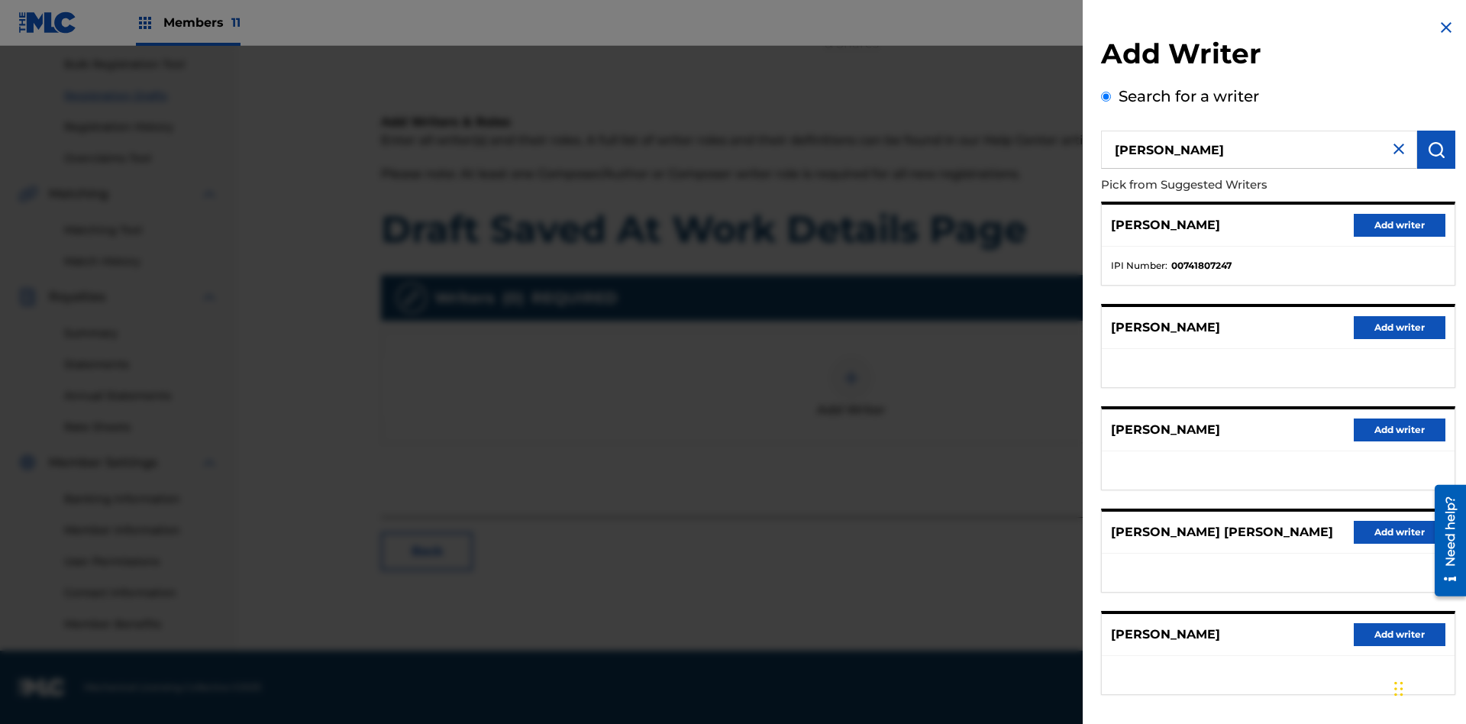
click at [1400, 224] on button "Add writer" at bounding box center [1400, 225] width 92 height 23
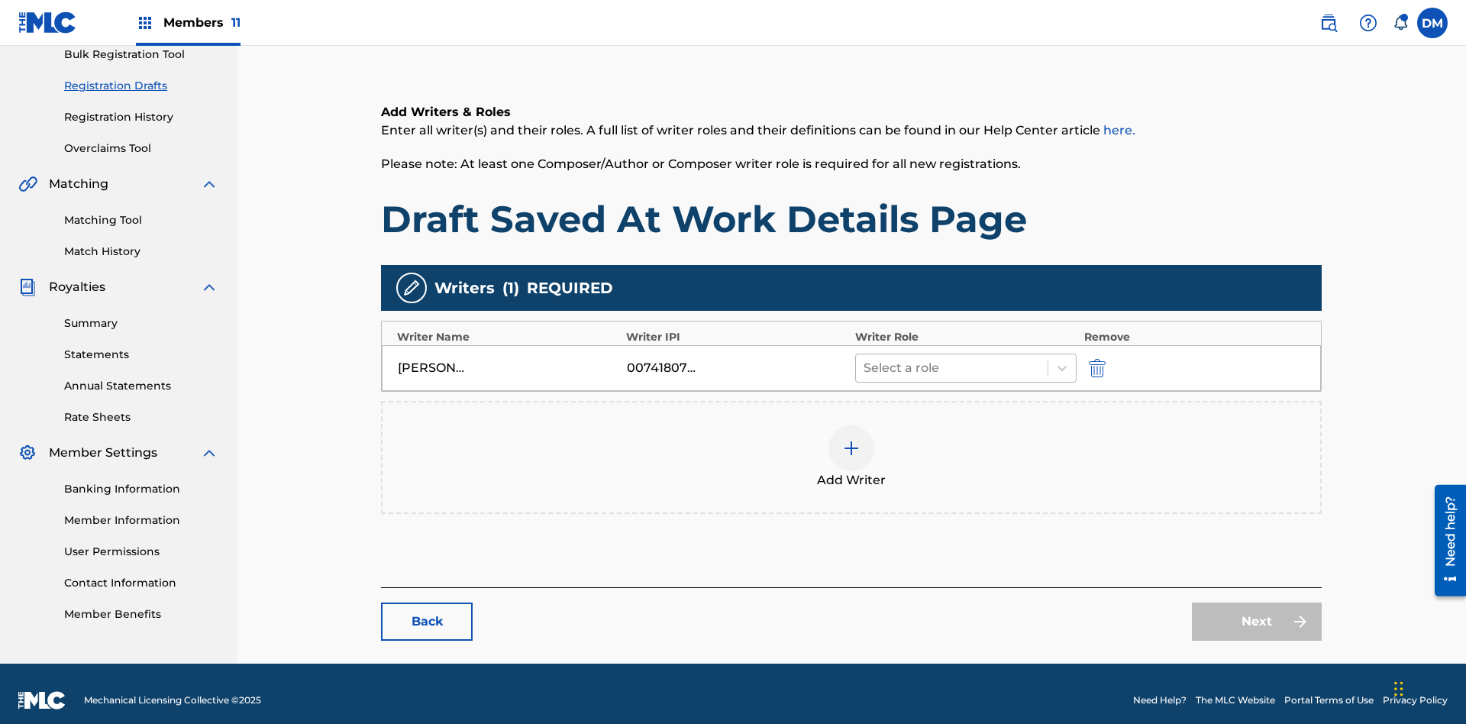
click at [864, 359] on input "text" at bounding box center [865, 368] width 3 height 18
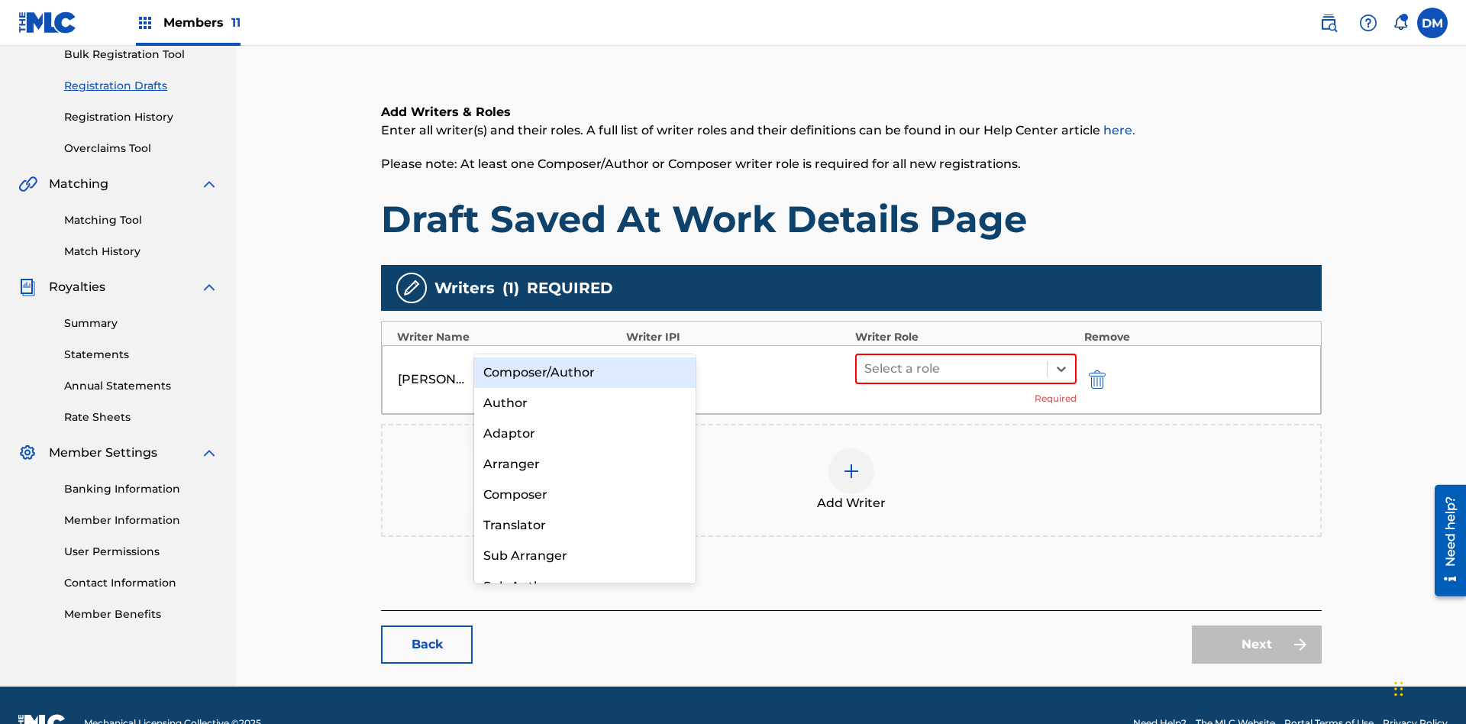
click at [584, 494] on div "Composer" at bounding box center [584, 495] width 221 height 31
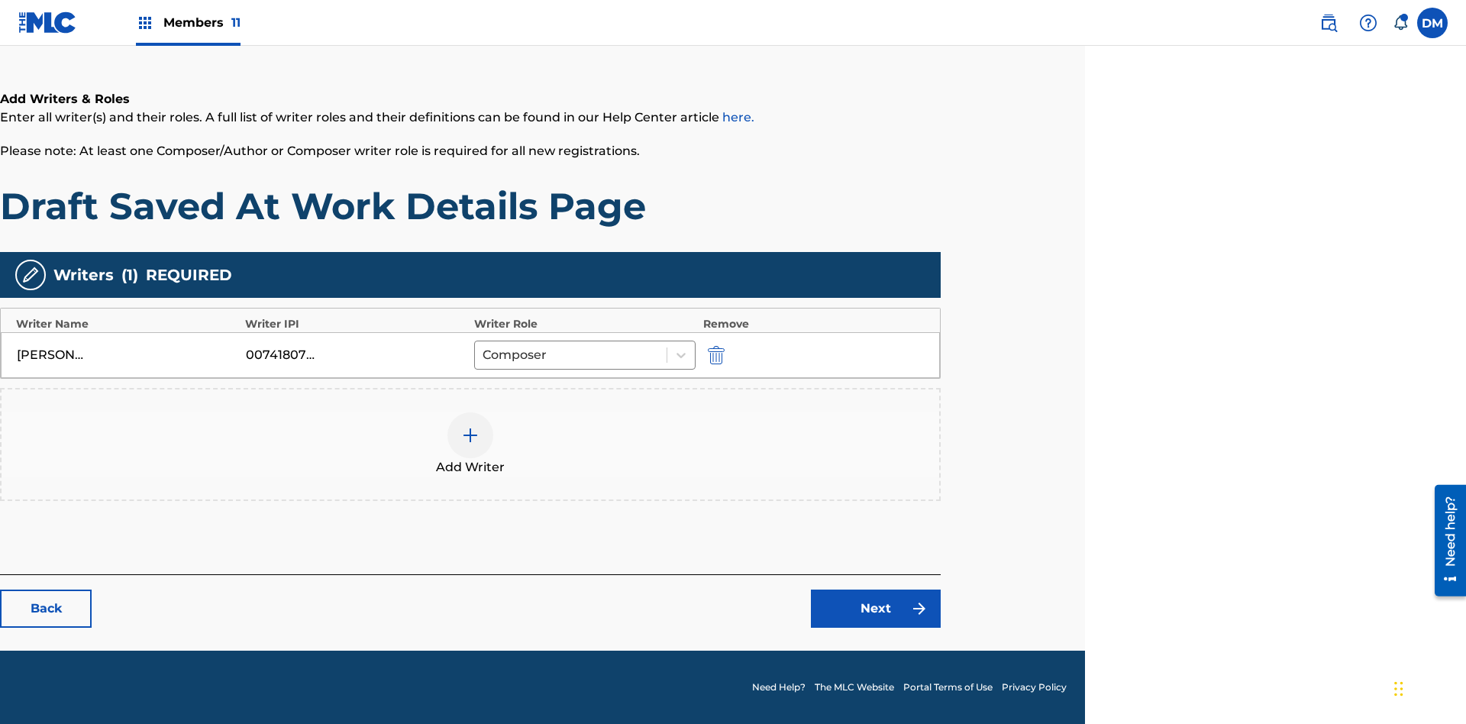
click at [876, 609] on link "Next" at bounding box center [876, 608] width 130 height 38
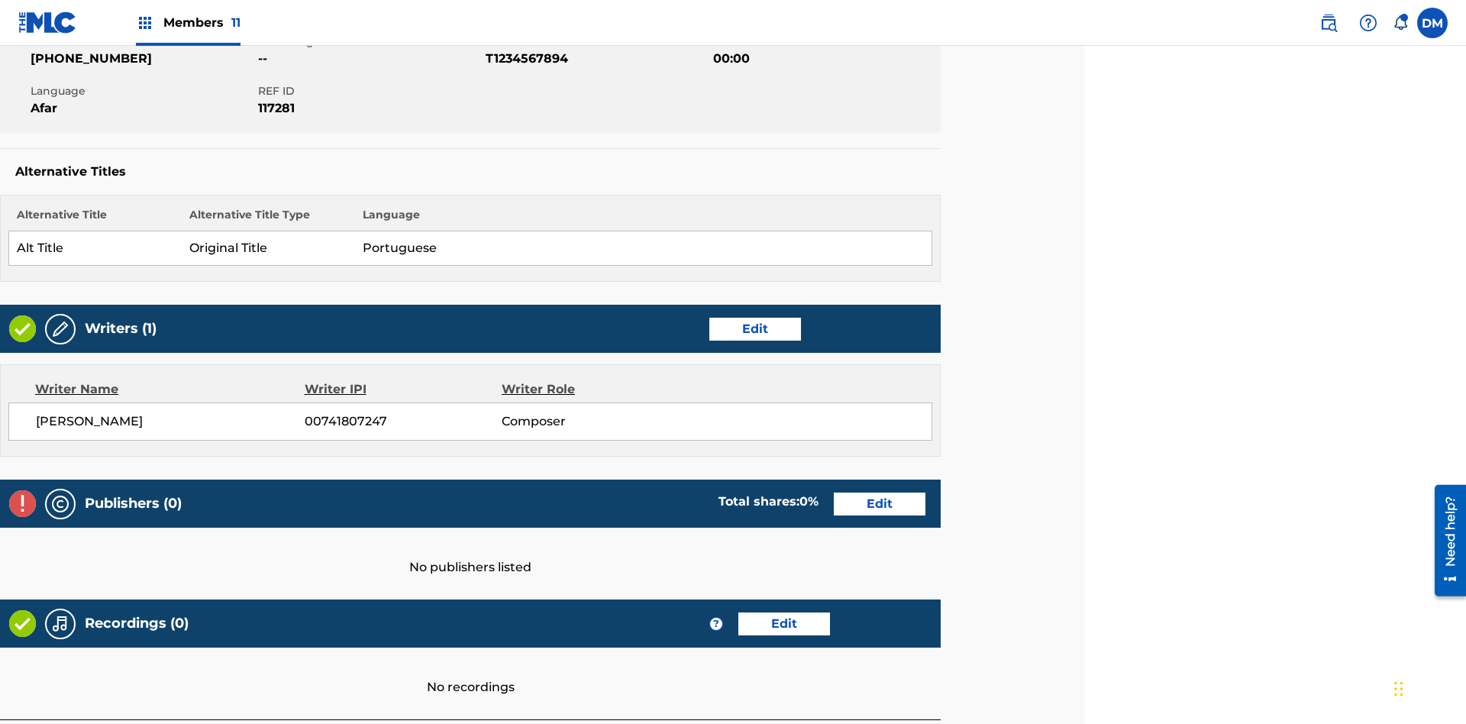
click at [880, 493] on link "Edit" at bounding box center [880, 504] width 92 height 23
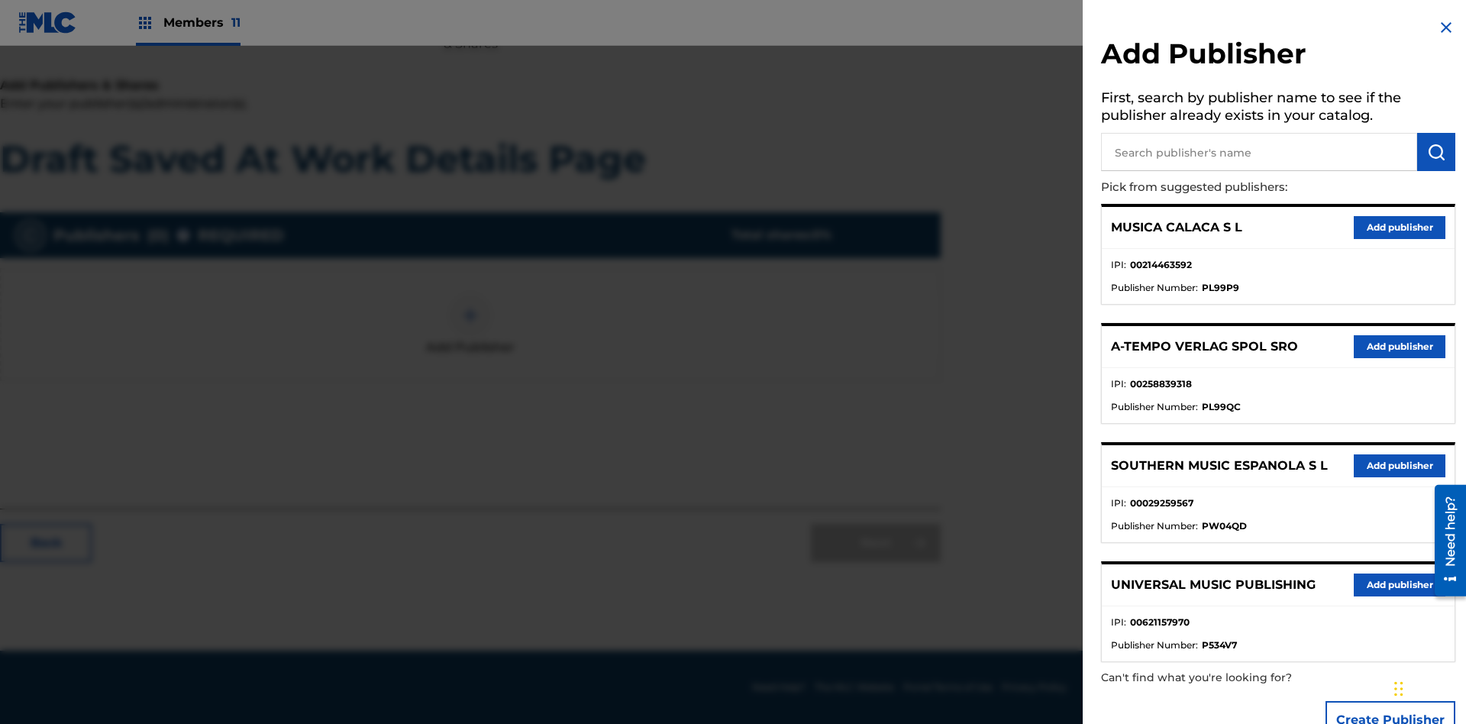
click at [1259, 152] on input "text" at bounding box center [1259, 152] width 316 height 38
click at [1436, 152] on img "submit" at bounding box center [1436, 152] width 18 height 18
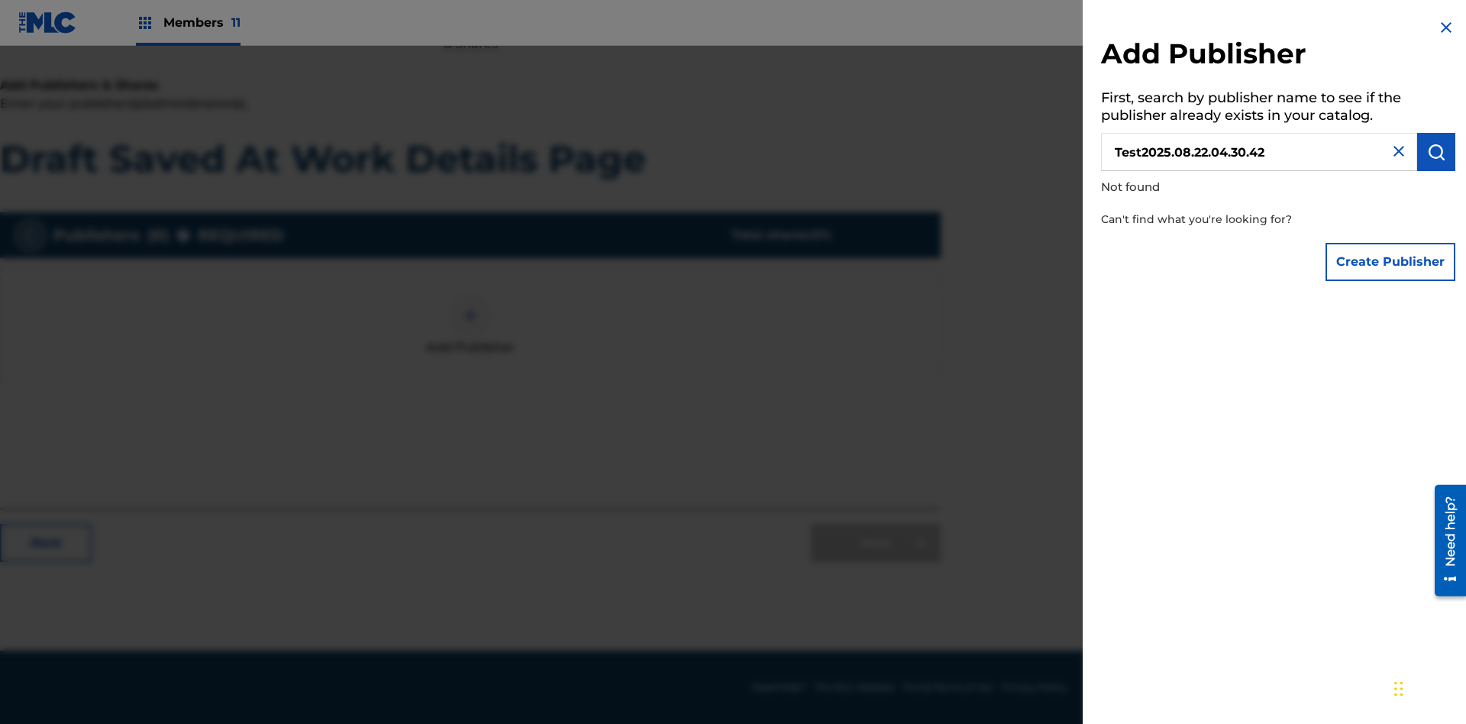
click at [1391, 261] on button "Create Publisher" at bounding box center [1391, 262] width 130 height 38
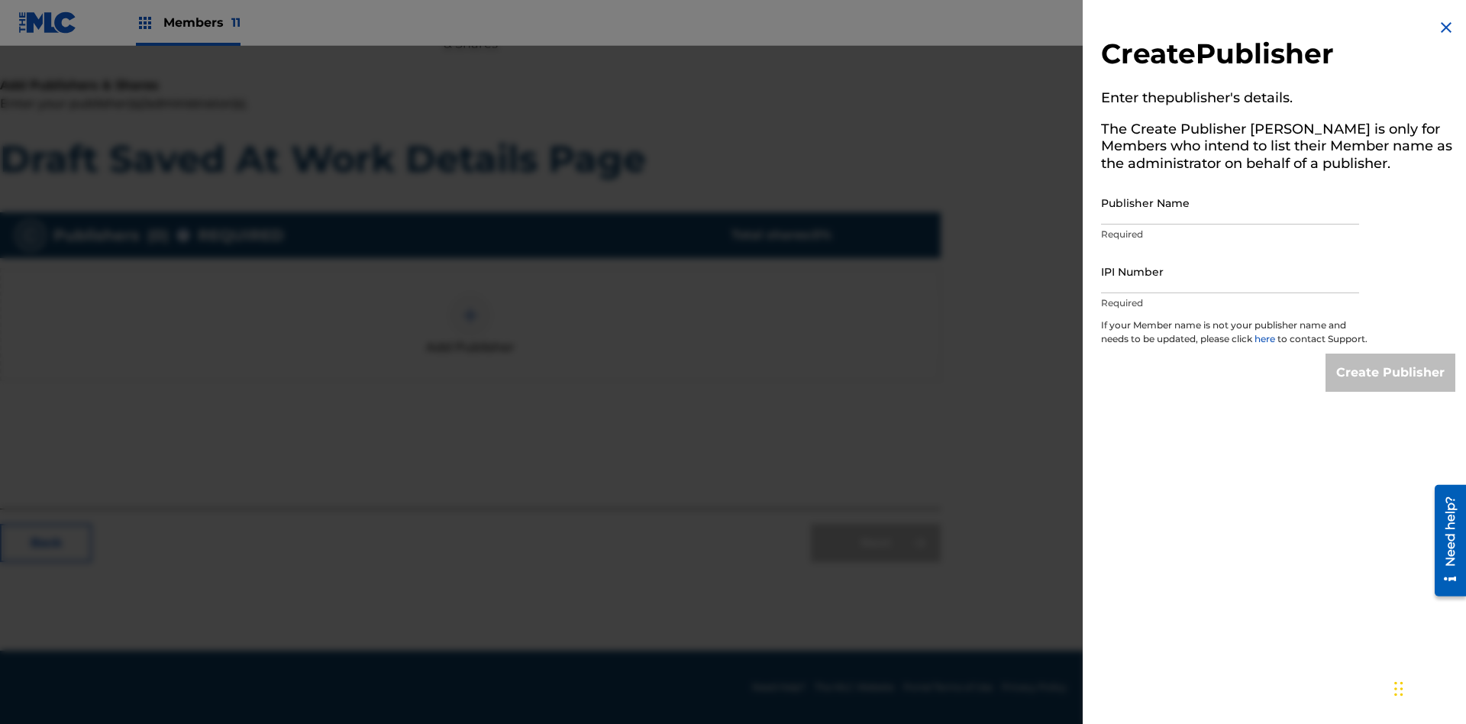
click at [1230, 202] on input "Publisher Name" at bounding box center [1230, 203] width 258 height 44
click at [1230, 271] on input "IPI Number" at bounding box center [1230, 272] width 258 height 44
click at [1391, 386] on input "Create Publisher" at bounding box center [1391, 373] width 130 height 38
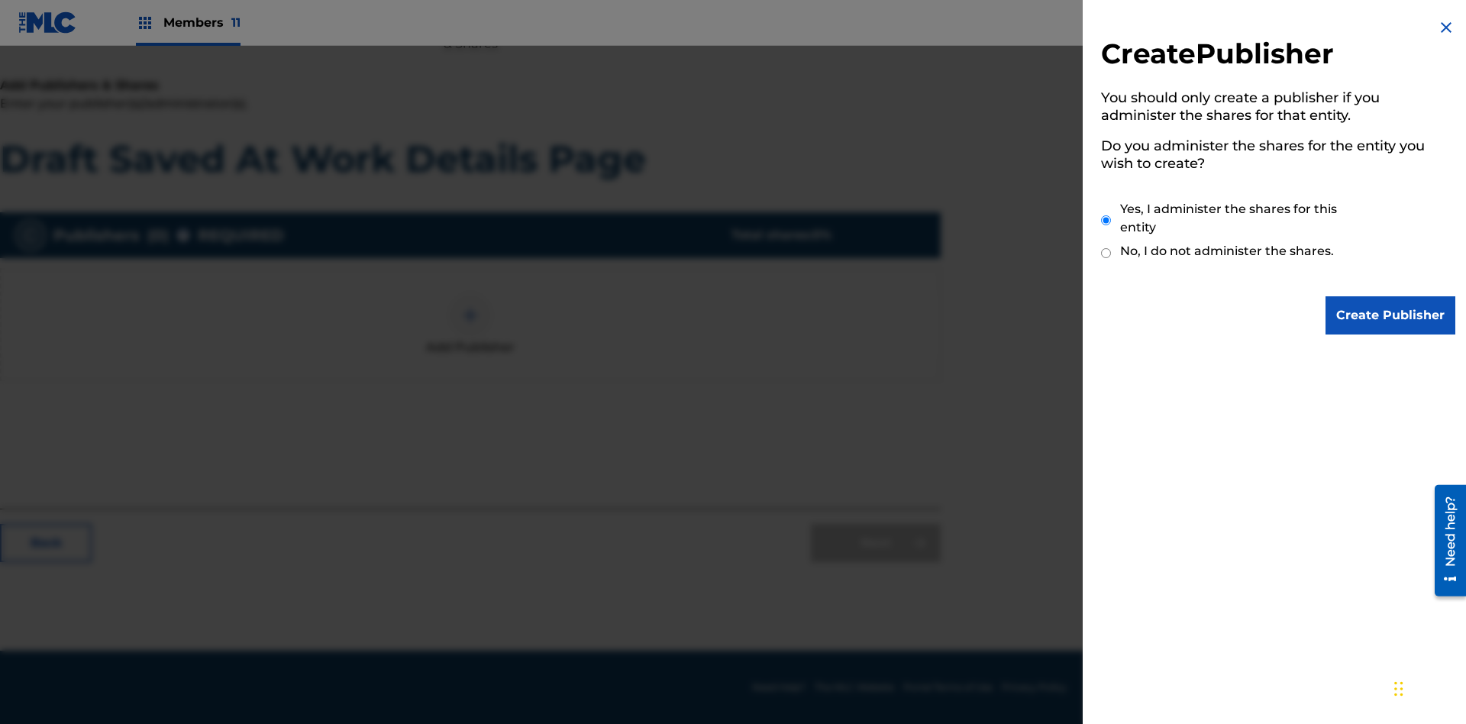
click at [1391, 315] on input "Create Publisher" at bounding box center [1391, 315] width 130 height 38
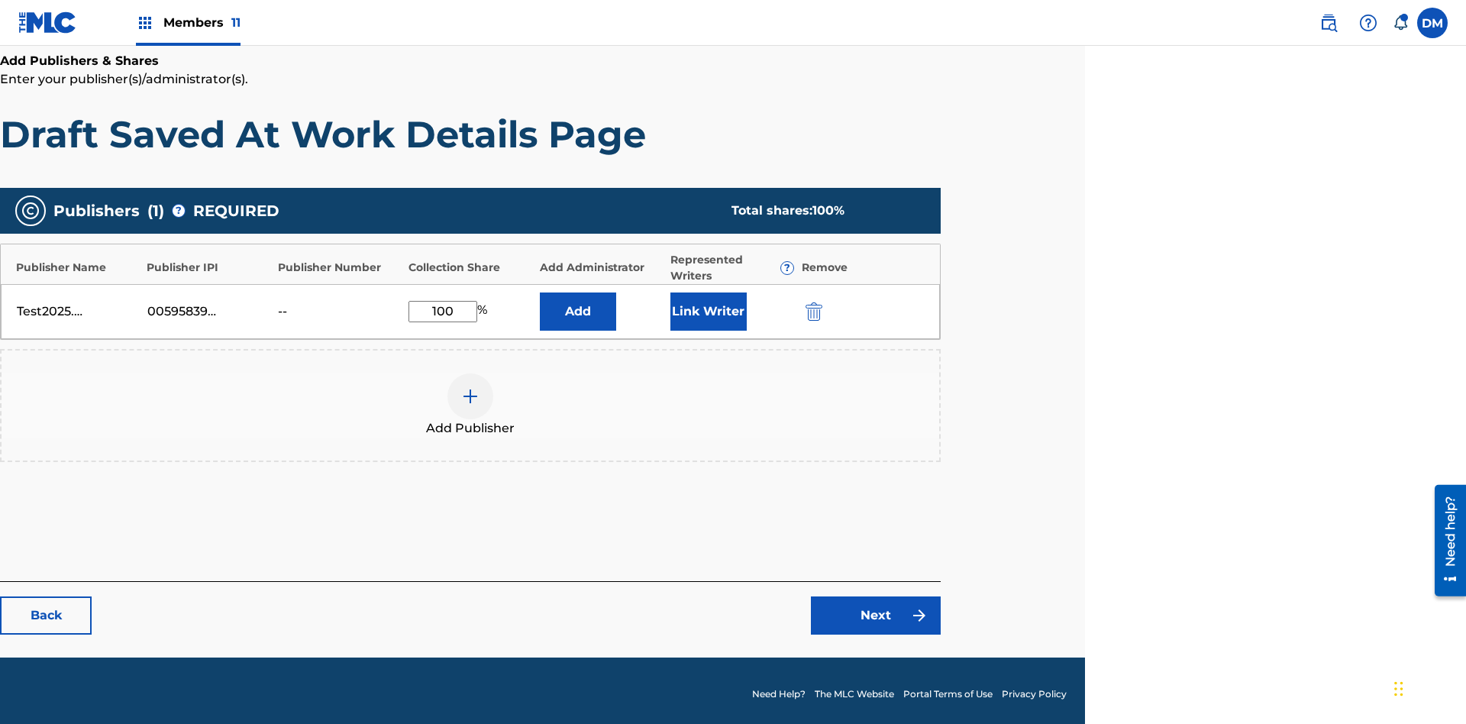
type input "100"
click at [708, 304] on button "Link Writer" at bounding box center [708, 311] width 76 height 38
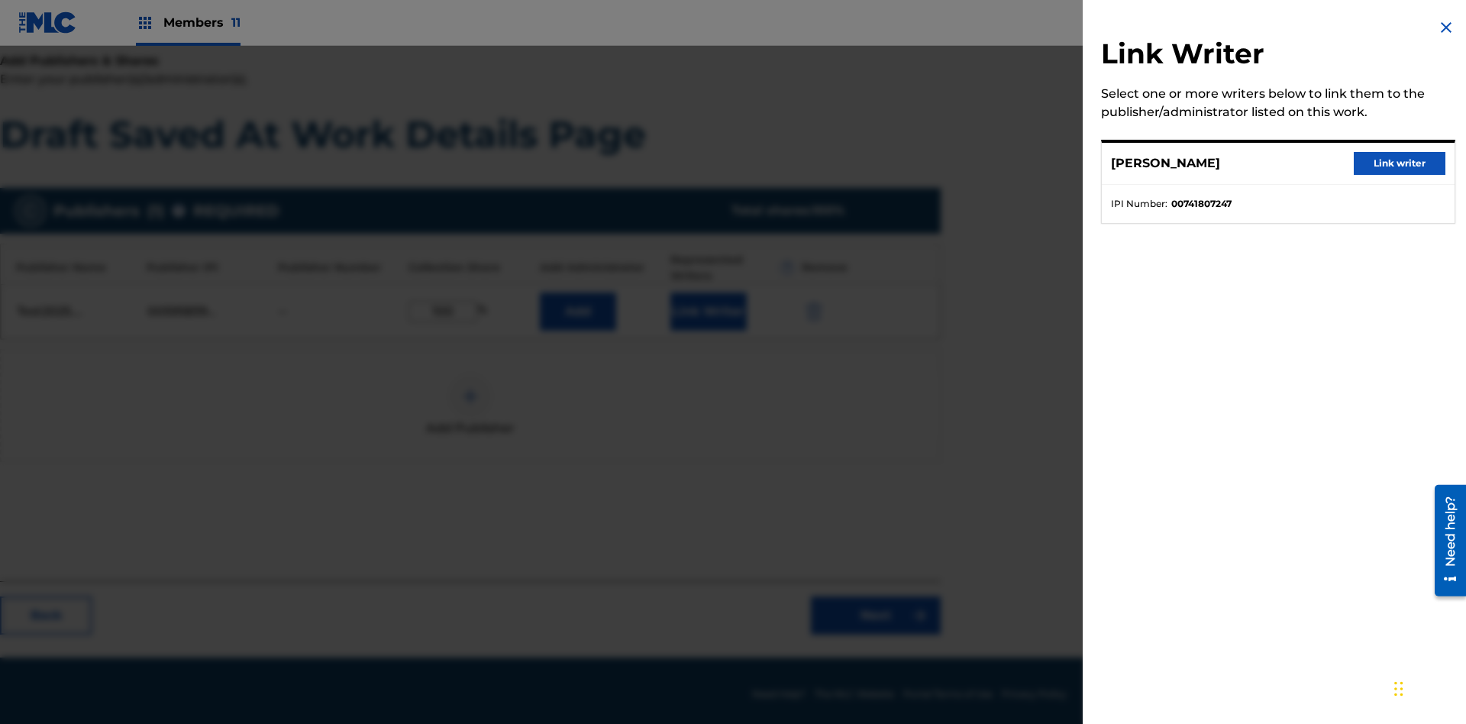
click at [1400, 163] on button "Link writer" at bounding box center [1400, 163] width 92 height 23
click at [708, 304] on button "Link Writer" at bounding box center [708, 311] width 76 height 38
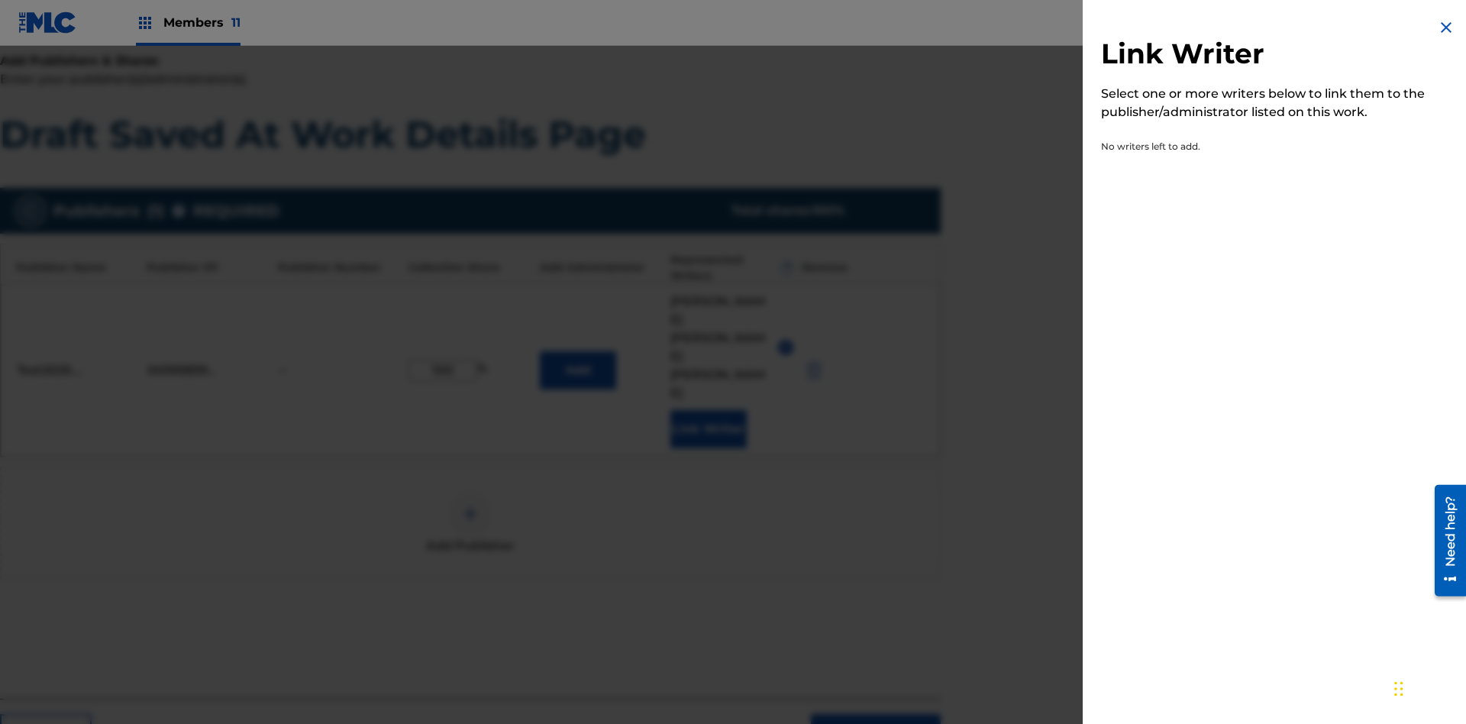
click at [1446, 27] on img at bounding box center [1446, 27] width 18 height 18
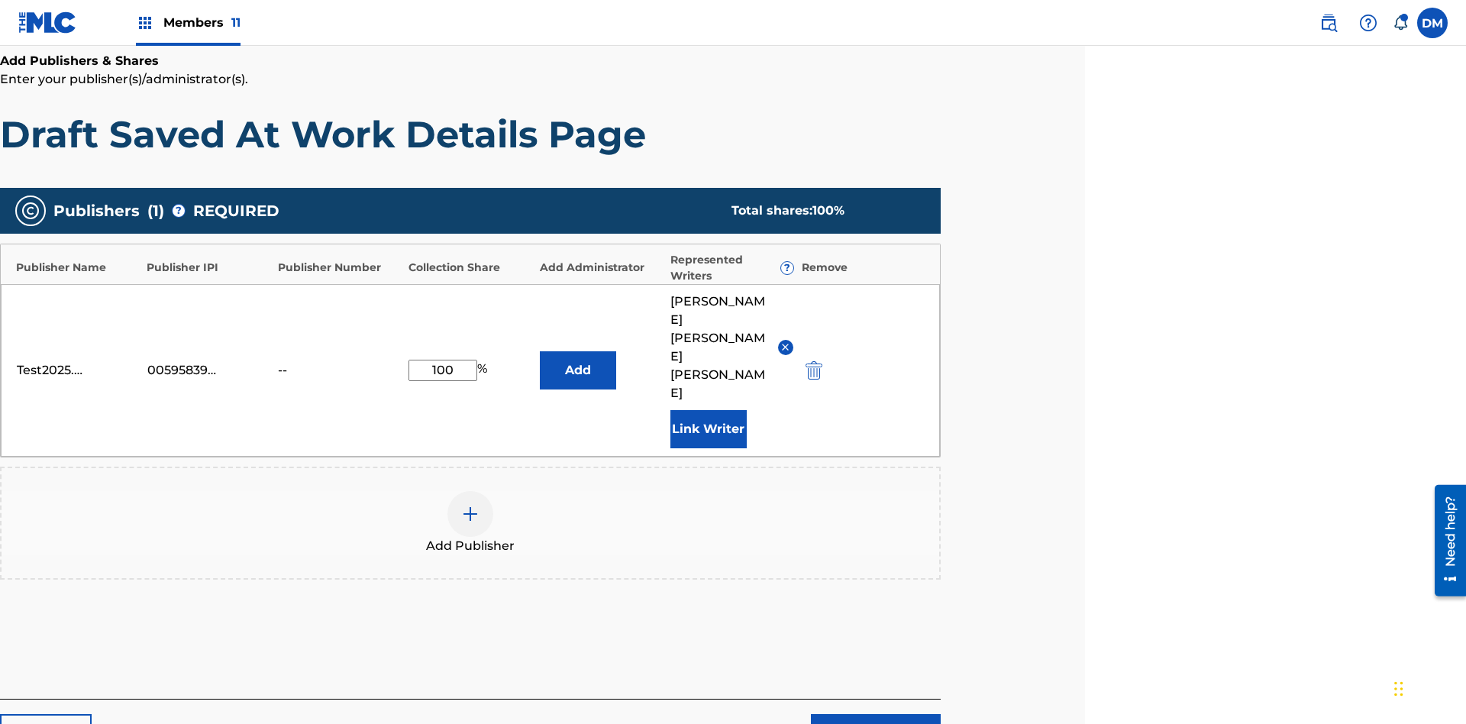
click at [577, 351] on button "Add" at bounding box center [578, 370] width 76 height 38
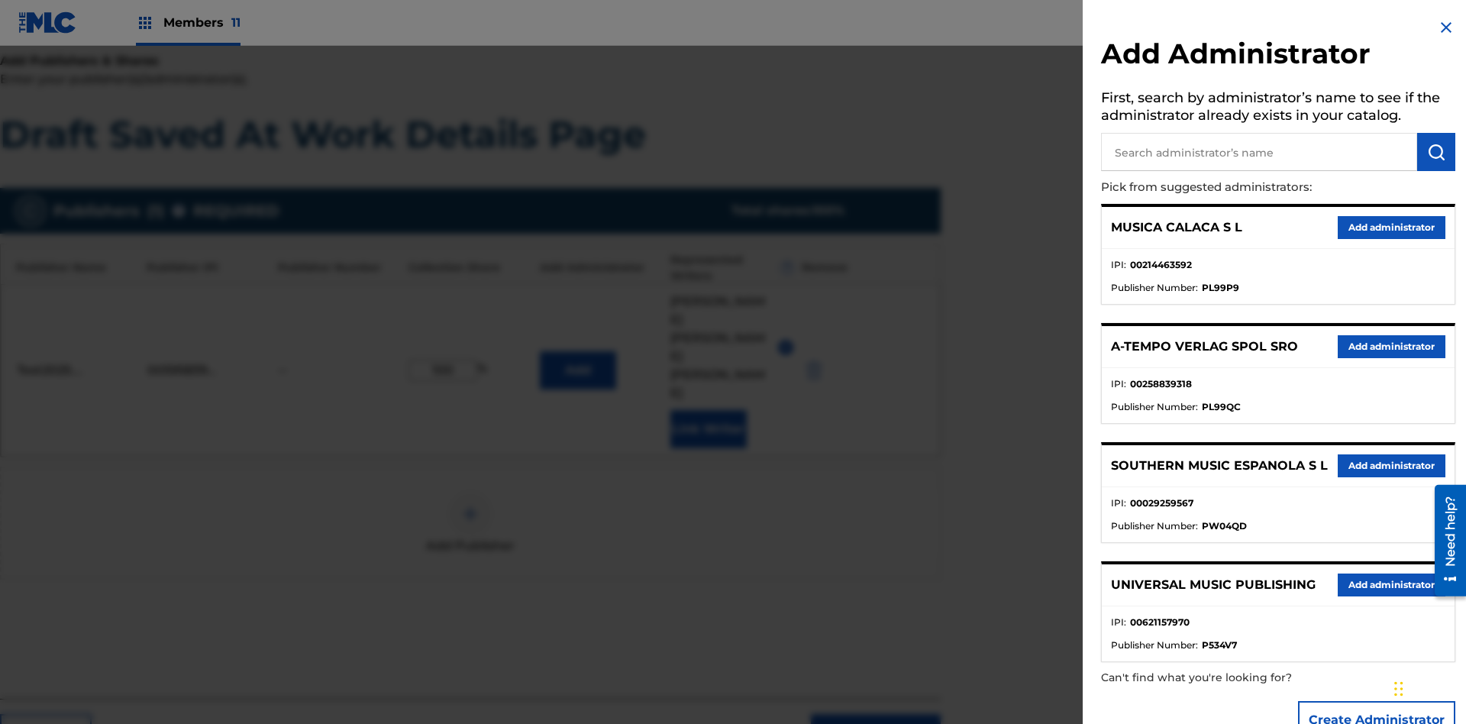
click at [1259, 152] on input "text" at bounding box center [1259, 152] width 316 height 38
type input "Test2025.08.22.04.31.17"
click at [1436, 152] on img "submit" at bounding box center [1436, 152] width 18 height 18
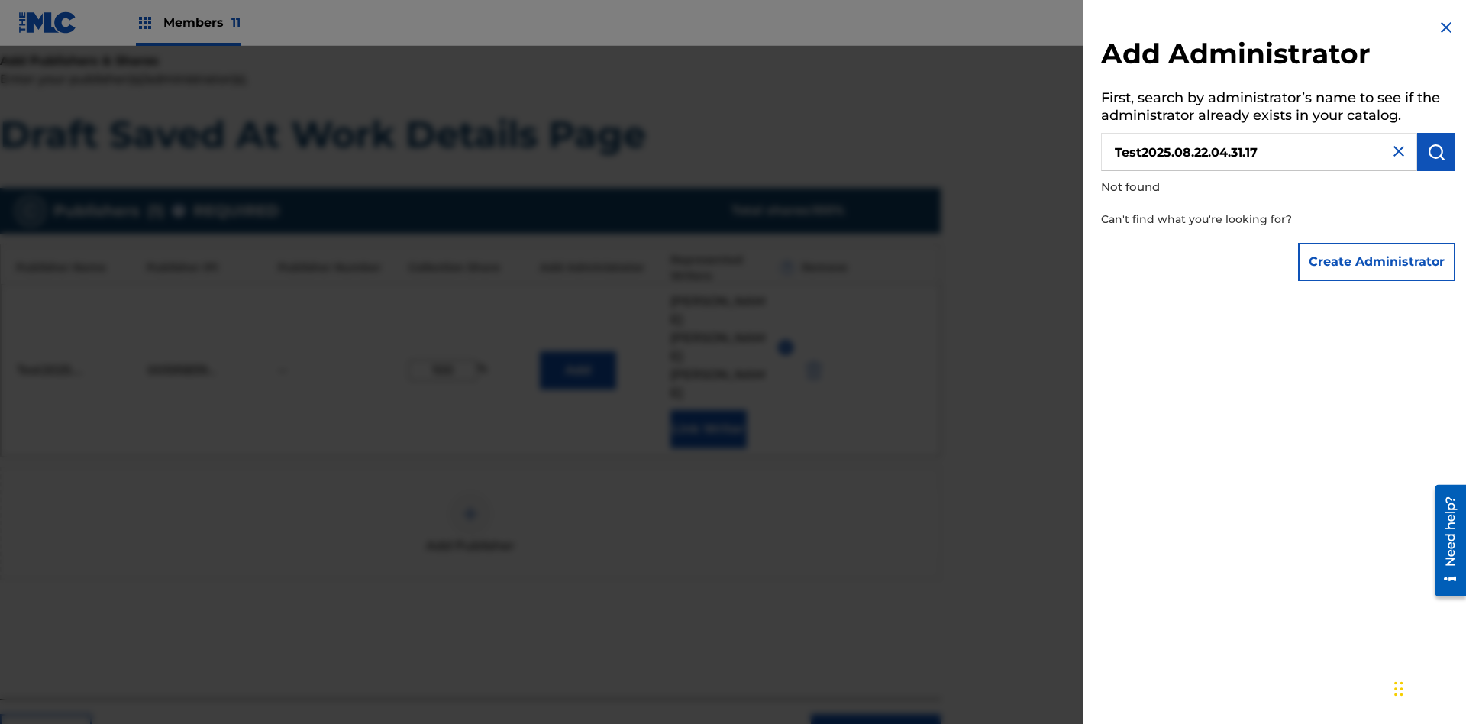
click at [1377, 261] on button "Create Administrator" at bounding box center [1376, 262] width 157 height 38
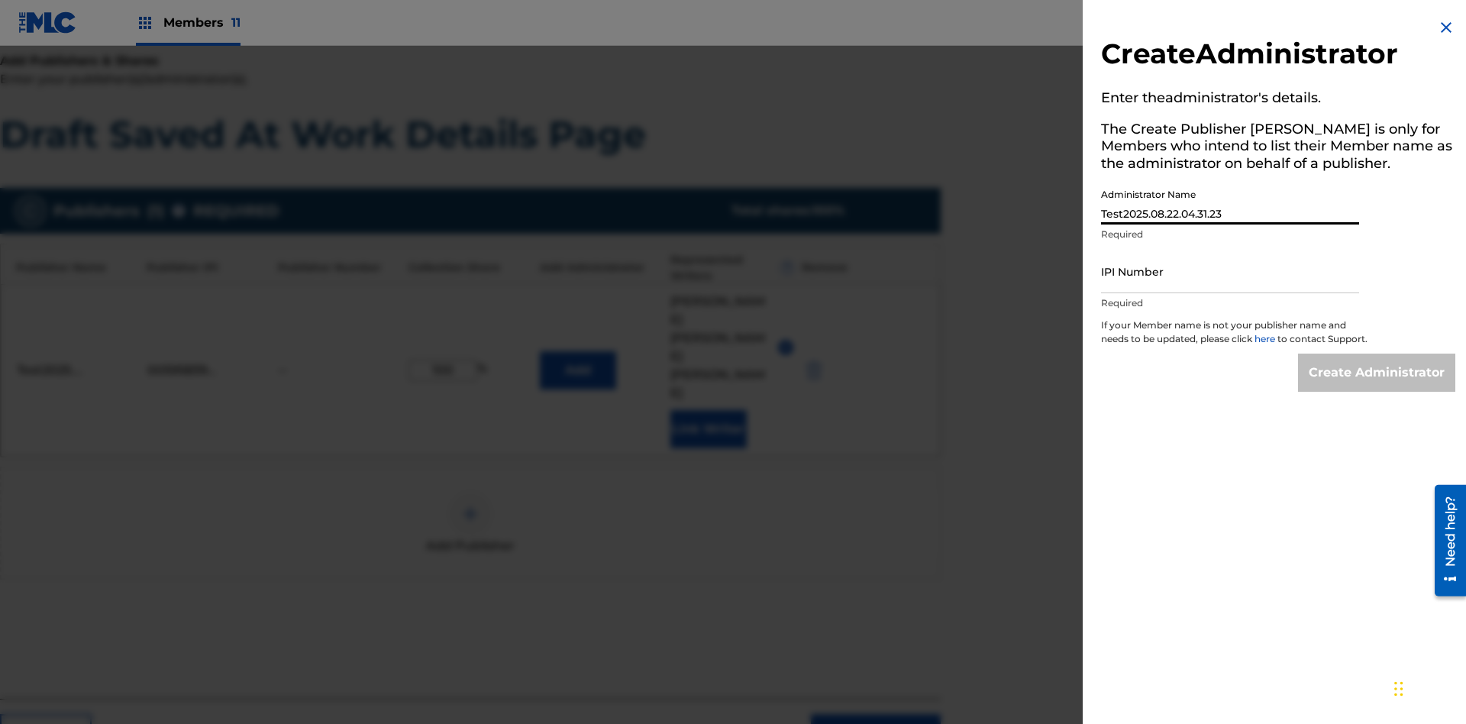
type input "Test2025.08.22.04.31.23"
click at [1230, 271] on input "IPI Number" at bounding box center [1230, 272] width 258 height 44
type input "00595839777"
click at [1377, 386] on input "Create Administrator" at bounding box center [1376, 373] width 157 height 38
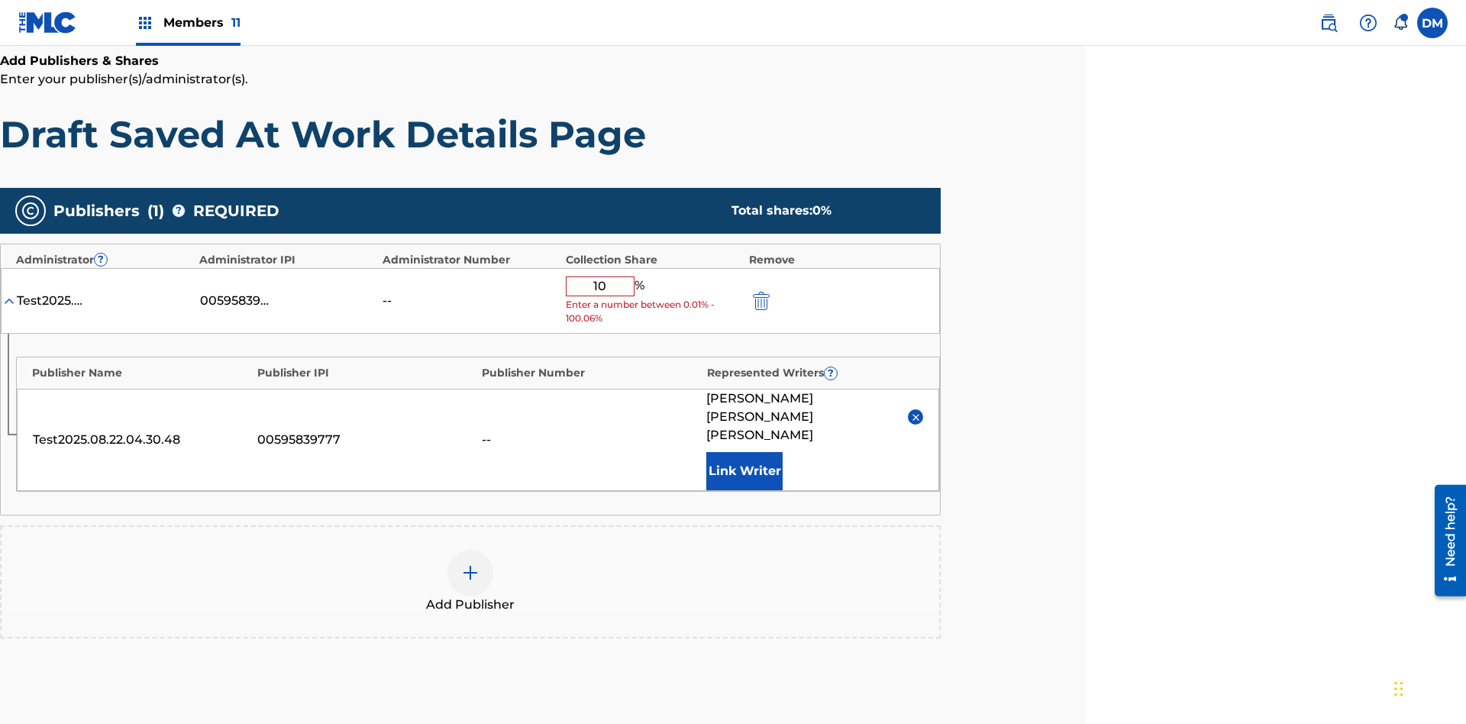
type input "100"
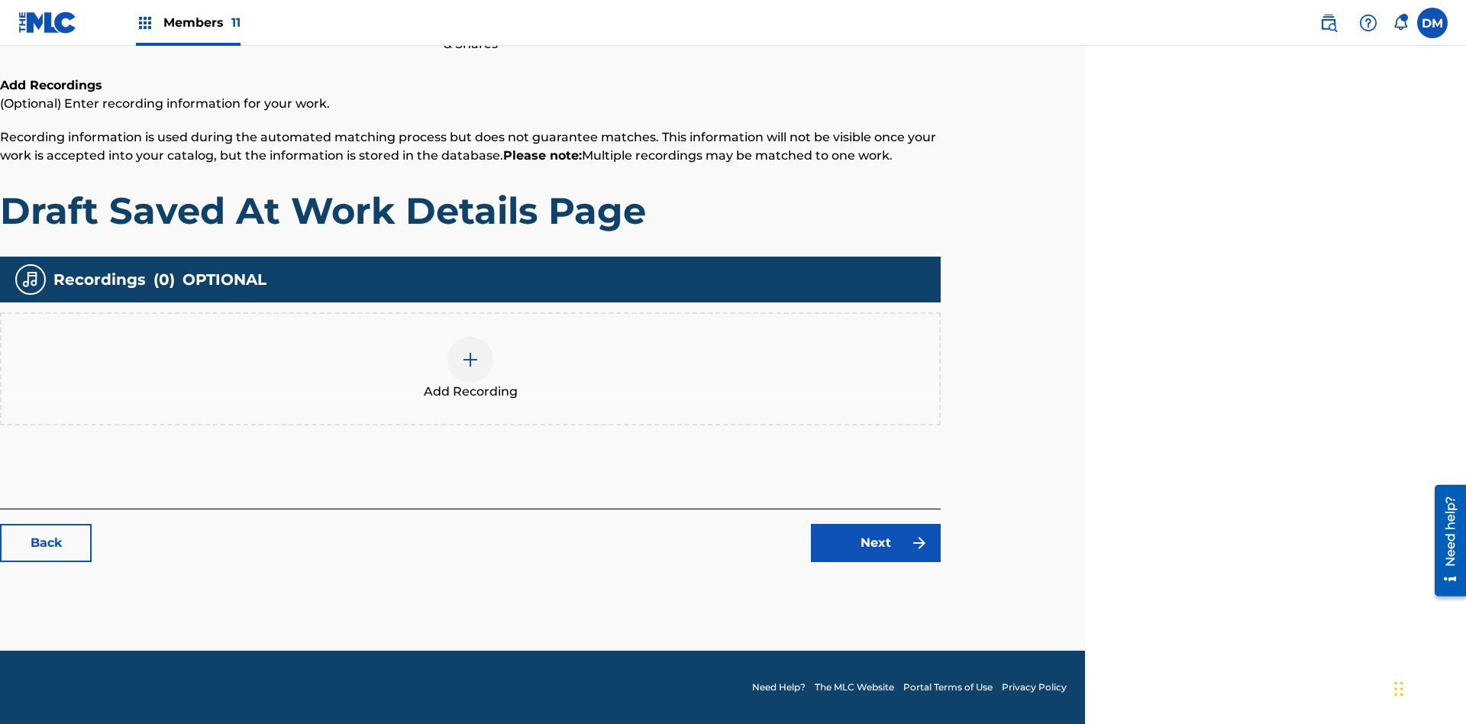
click at [470, 368] on img at bounding box center [470, 359] width 18 height 18
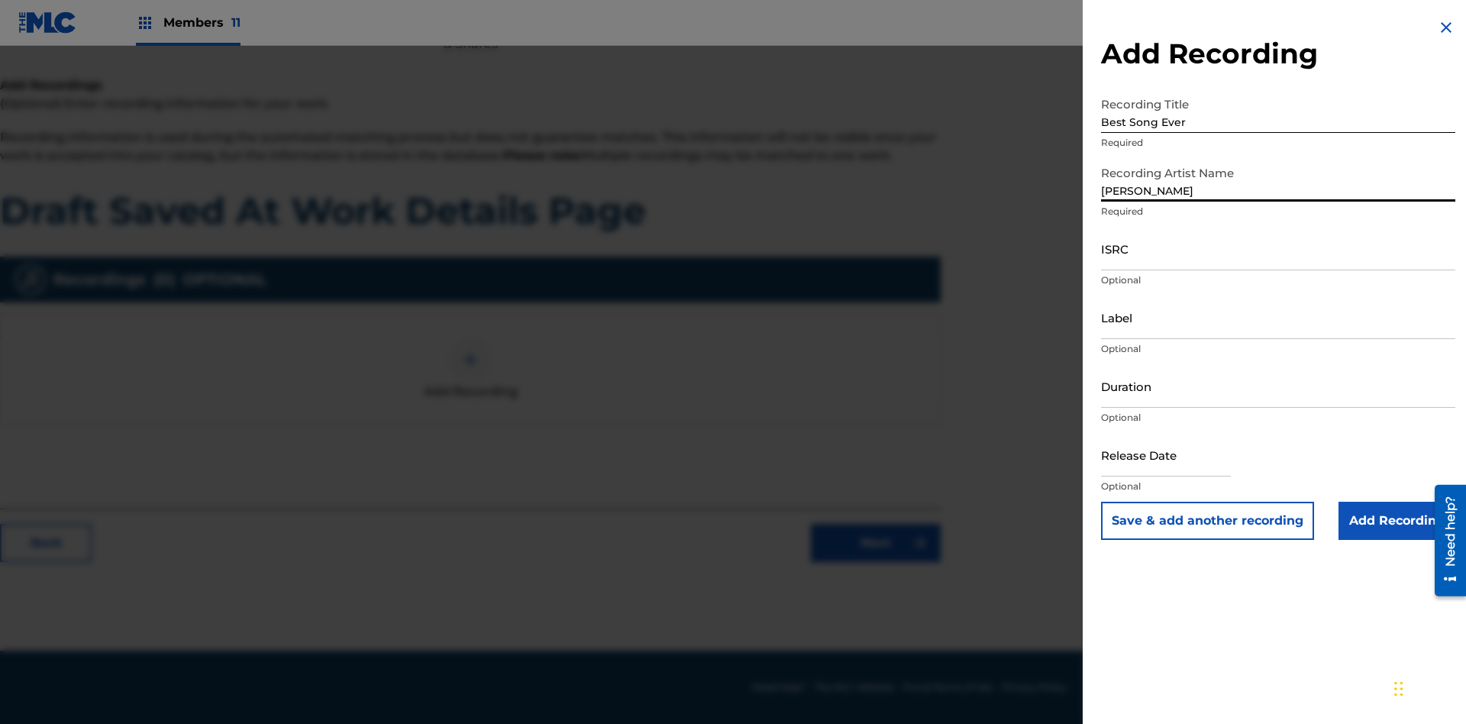
type input "Joe Lewis"
click at [1278, 248] on input "ISRC" at bounding box center [1278, 249] width 354 height 44
type input "AA3123123123"
click at [1278, 317] on input "Label" at bounding box center [1278, 318] width 354 height 44
type input "The Label"
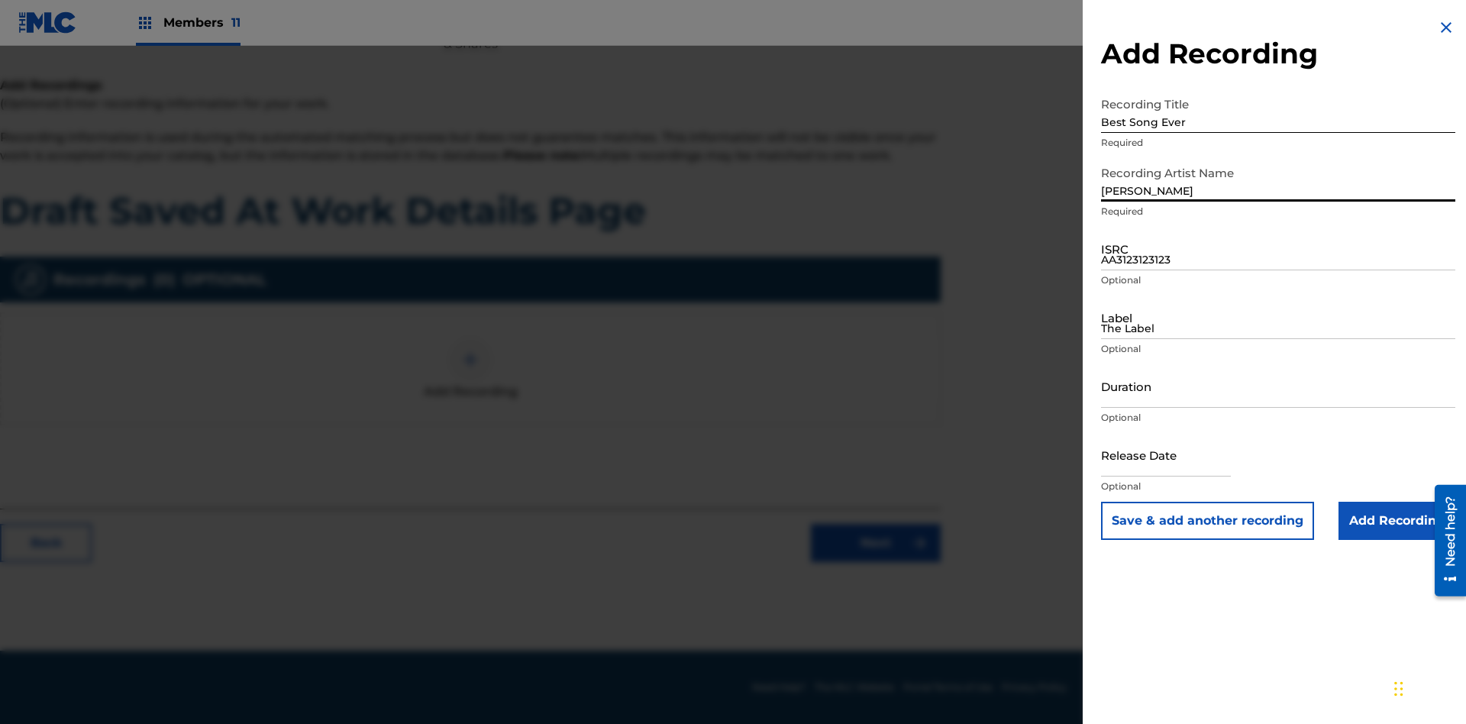
click at [1278, 386] on input "Duration" at bounding box center [1278, 386] width 354 height 44
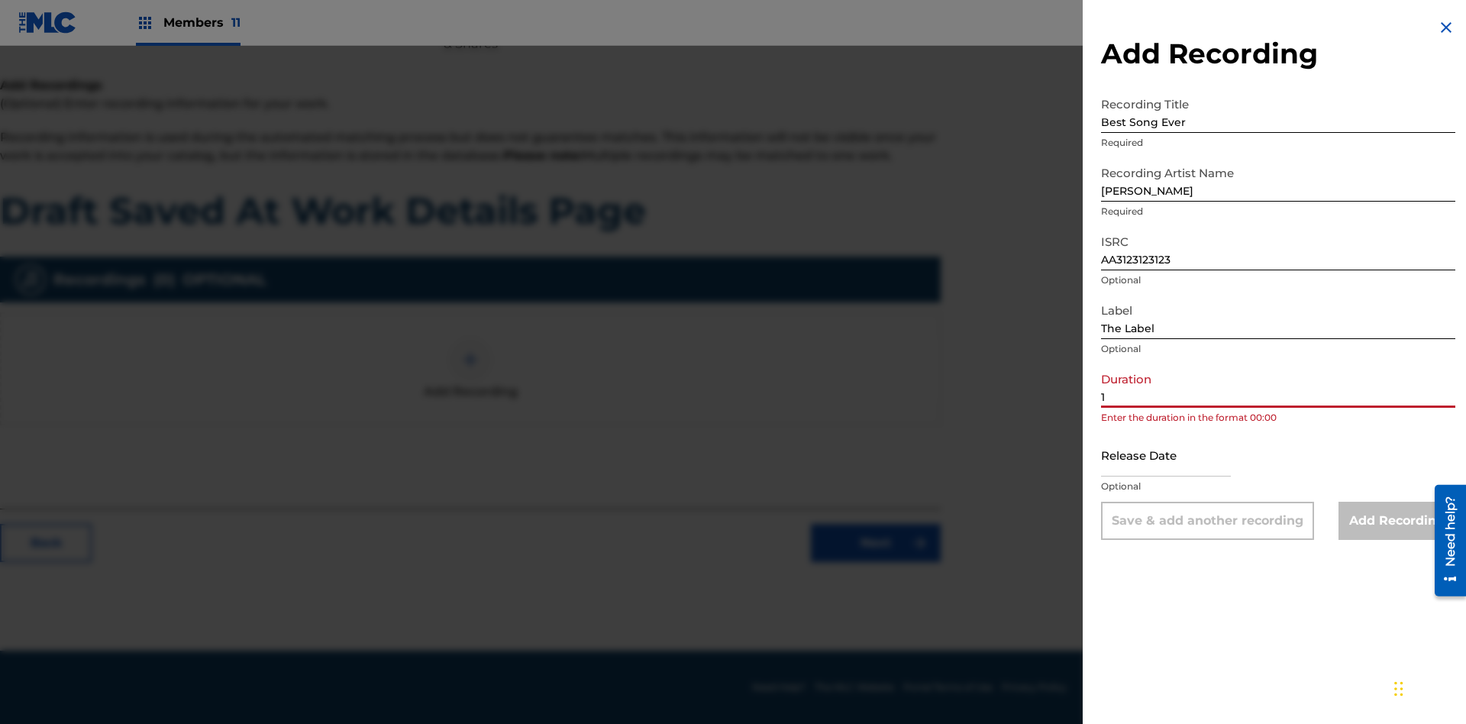
click at [1278, 386] on input "1" at bounding box center [1278, 386] width 354 height 44
click at [1178, 456] on input "text" at bounding box center [1166, 455] width 130 height 44
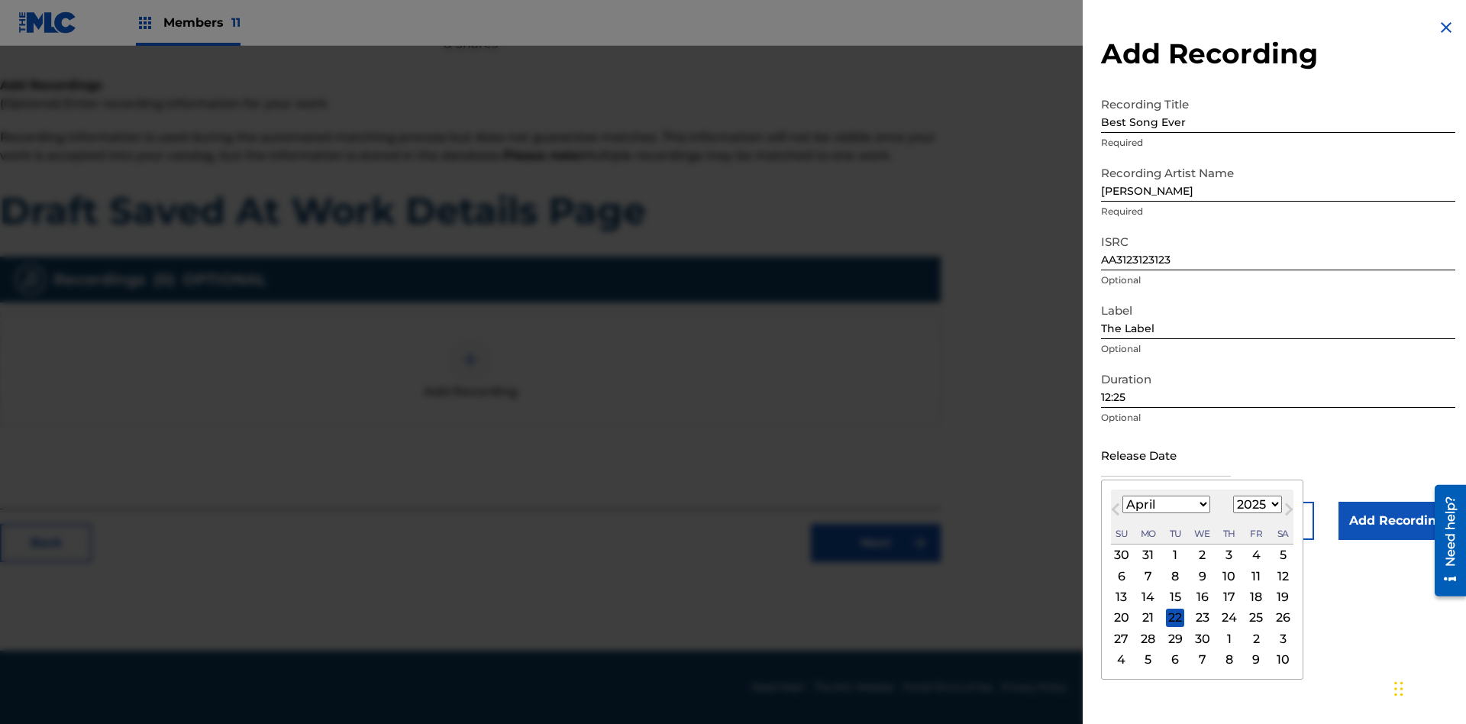
click at [1255, 505] on select "1900 1901 1902 1903 1904 1905 1906 1907 1908 1909 1910 1911 1912 1913 1914 1915…" at bounding box center [1257, 505] width 49 height 18
click at [1227, 555] on div "1" at bounding box center [1229, 555] width 18 height 18
click at [1397, 521] on input "Add Recording" at bounding box center [1397, 521] width 117 height 38
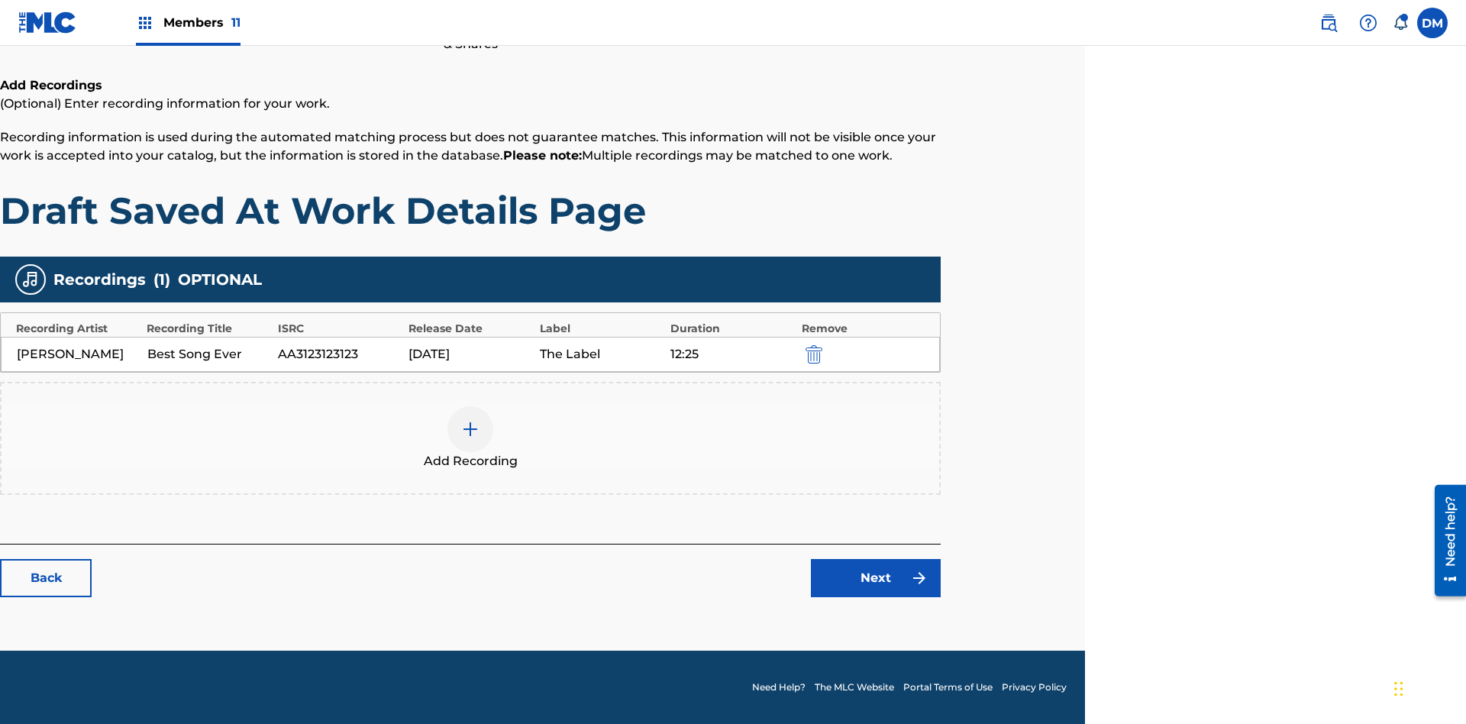
click at [876, 578] on link "Next" at bounding box center [876, 578] width 130 height 38
